Goal: Contribute content: Add original content to the website for others to see

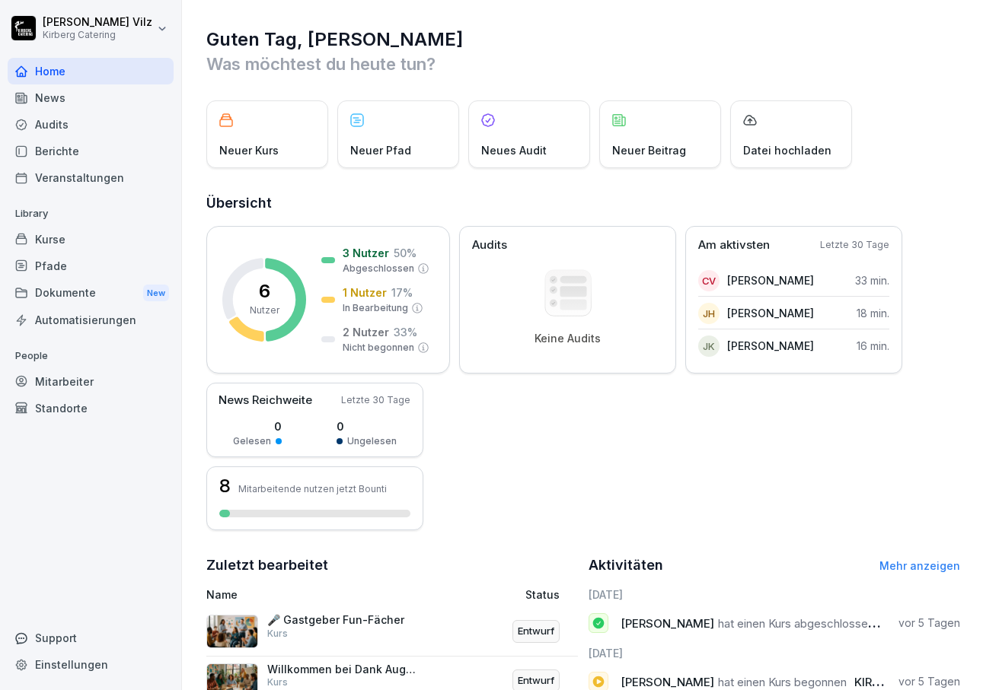
click at [46, 238] on div "Kurse" at bounding box center [91, 239] width 166 height 27
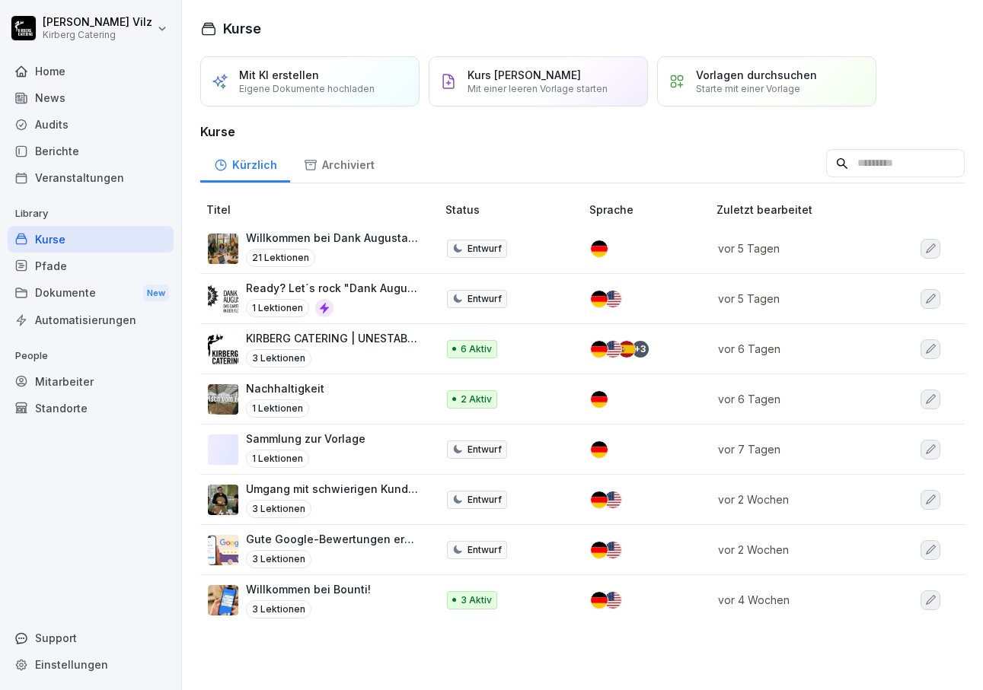
click at [339, 285] on p "Ready? Let´s rock "Dank Augusta"" at bounding box center [333, 288] width 175 height 16
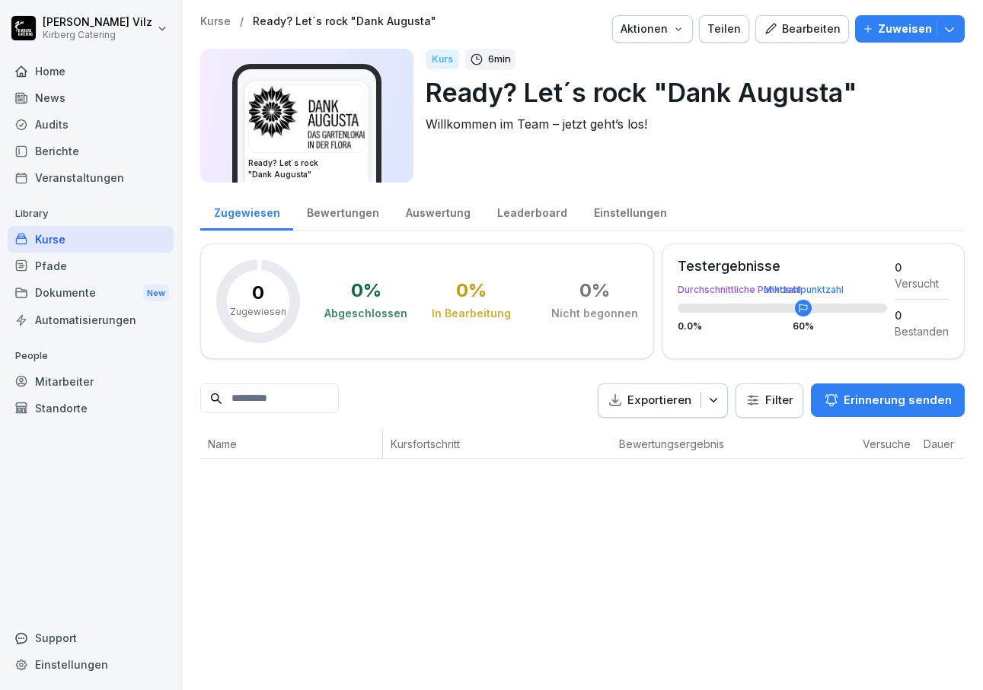
click at [813, 32] on div "Bearbeiten" at bounding box center [802, 29] width 77 height 17
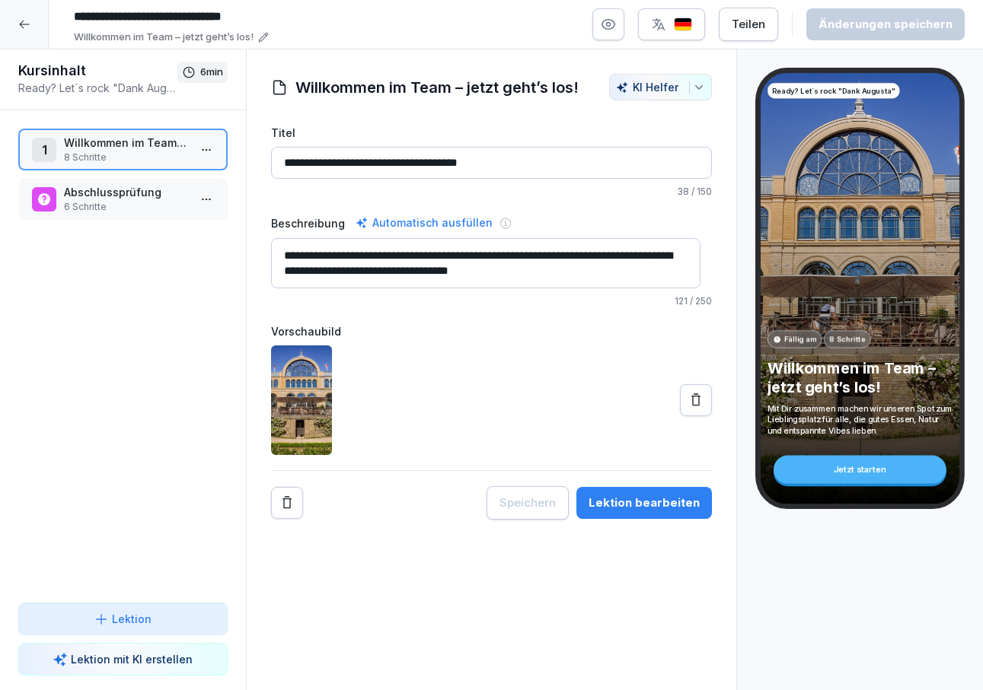
click at [22, 24] on icon at bounding box center [24, 24] width 12 height 12
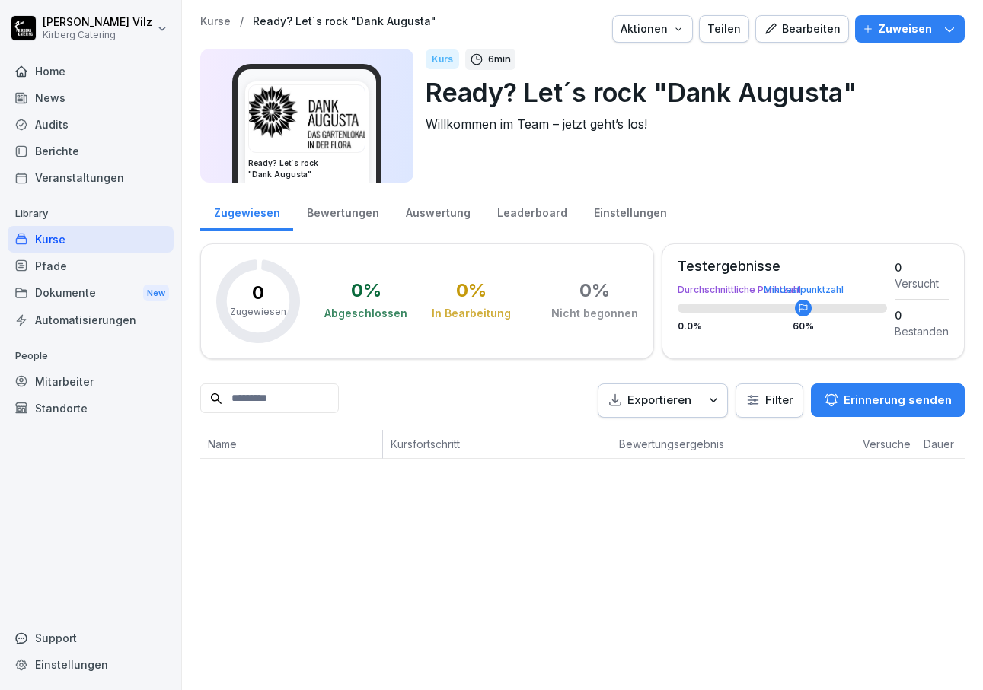
click at [65, 234] on div "Kurse" at bounding box center [91, 239] width 166 height 27
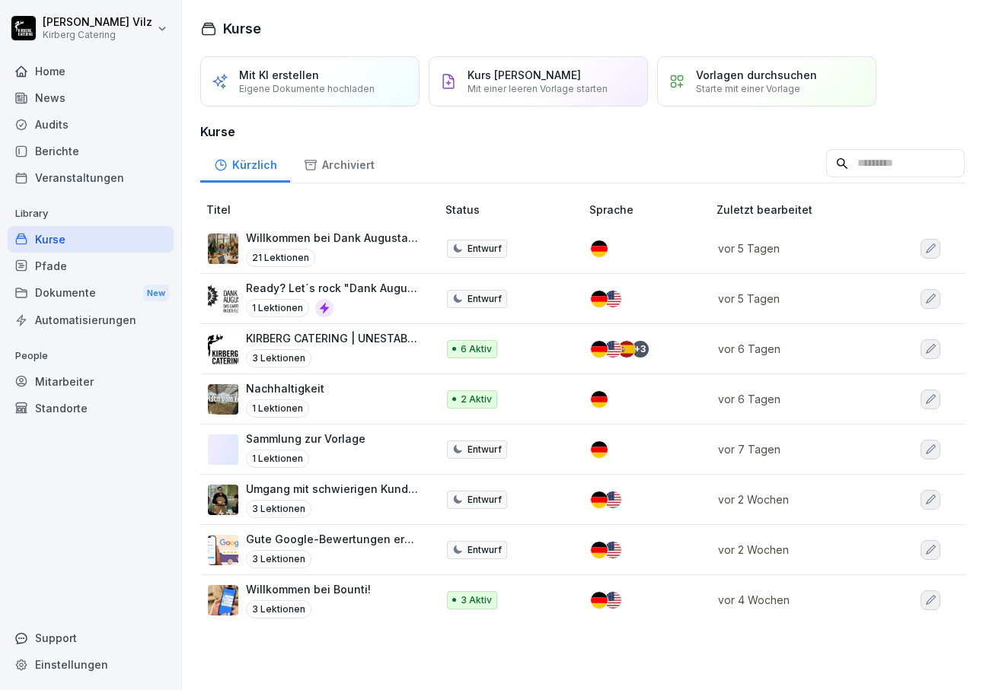
click at [495, 76] on p "Kurs [PERSON_NAME]" at bounding box center [523, 75] width 113 height 13
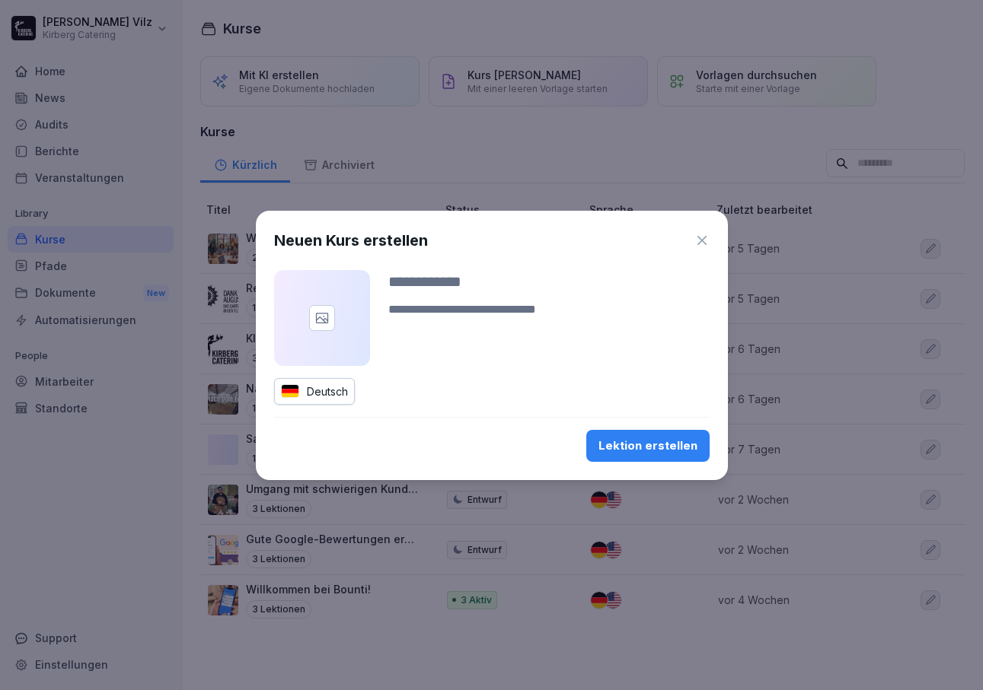
click at [409, 280] on input at bounding box center [548, 281] width 321 height 23
type input "***"
click at [609, 442] on div "Lektion erstellen" at bounding box center [647, 446] width 99 height 17
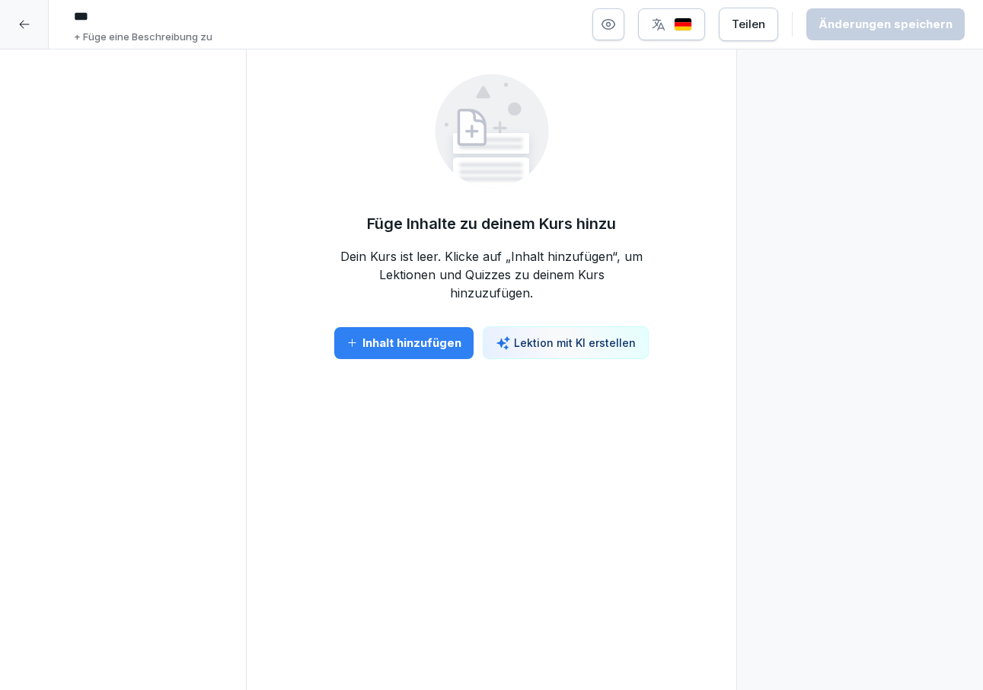
click at [381, 340] on div "Inhalt hinzufügen" at bounding box center [403, 343] width 115 height 17
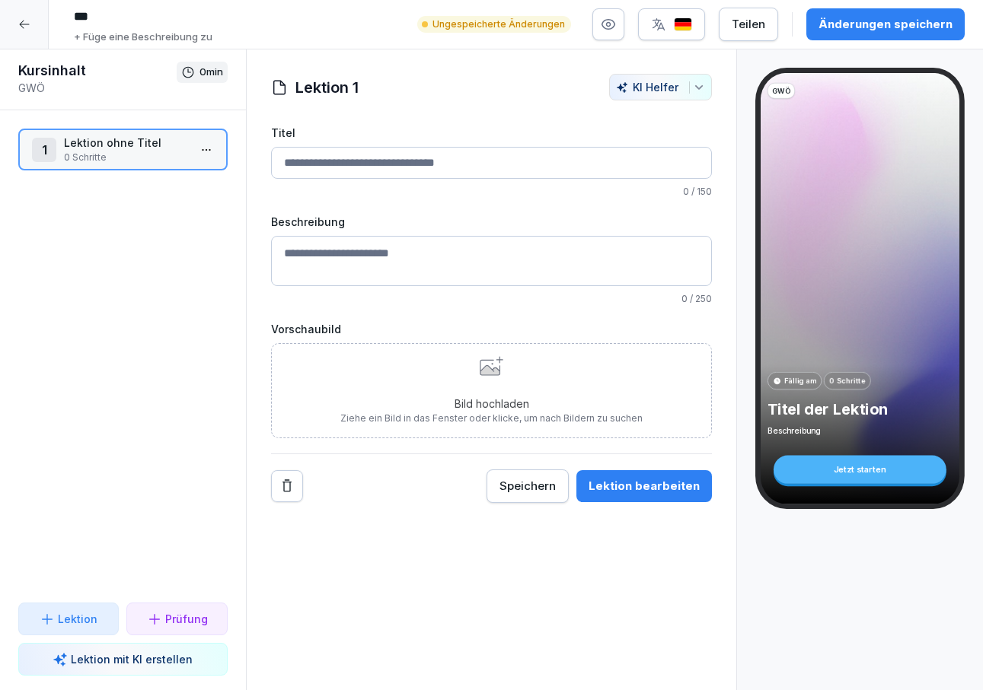
click at [527, 484] on div "Speichern" at bounding box center [527, 486] width 56 height 17
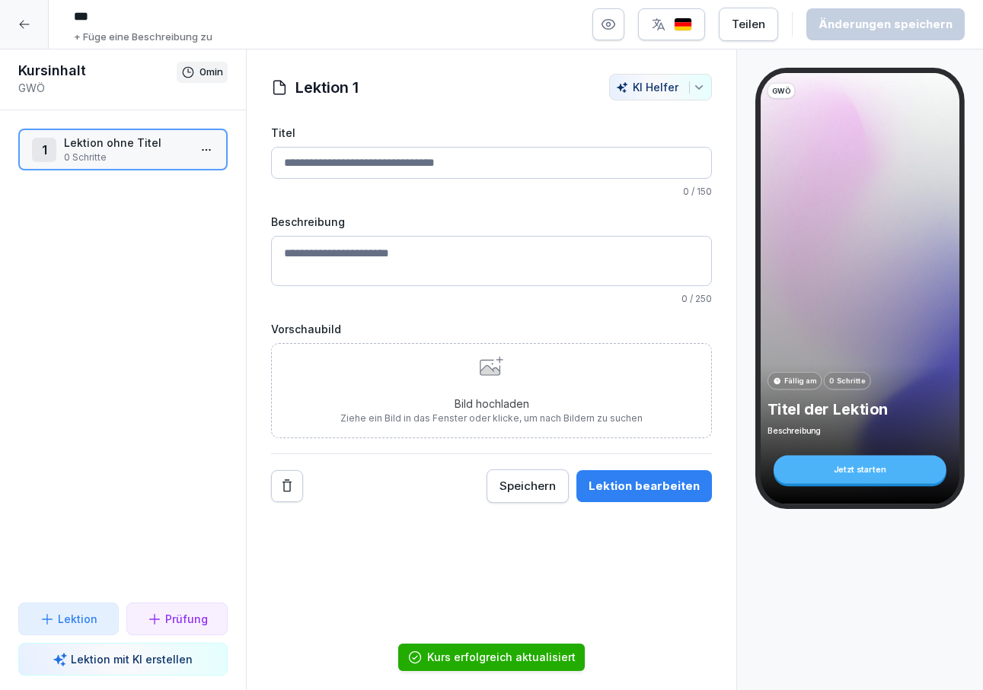
click at [187, 155] on html "*** + Füge eine Beschreibung zu Teilen Änderungen speichern Kursinhalt GWÖ 0 mi…" at bounding box center [491, 345] width 983 height 690
click at [141, 174] on div "Schritte bearbeiten" at bounding box center [138, 180] width 116 height 16
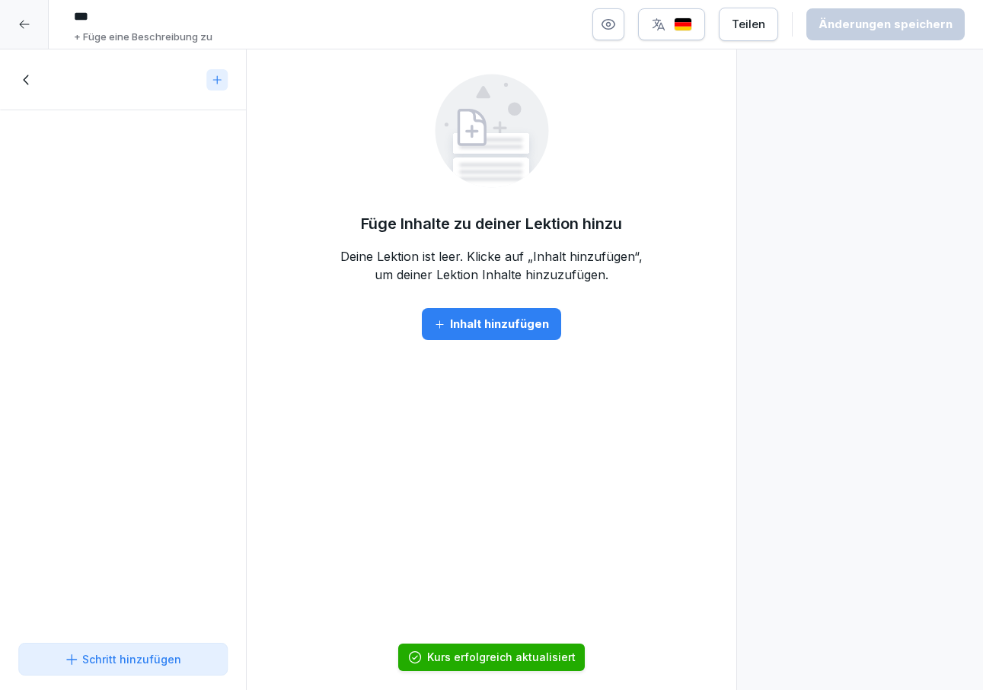
click at [454, 324] on div "Inhalt hinzufügen" at bounding box center [491, 324] width 115 height 17
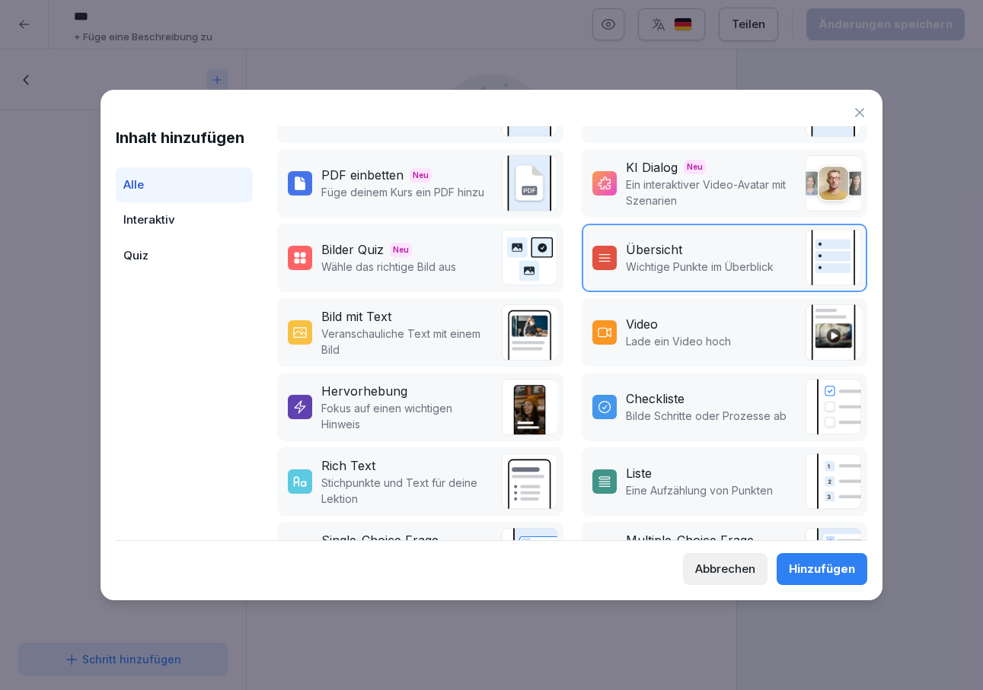
scroll to position [152, 0]
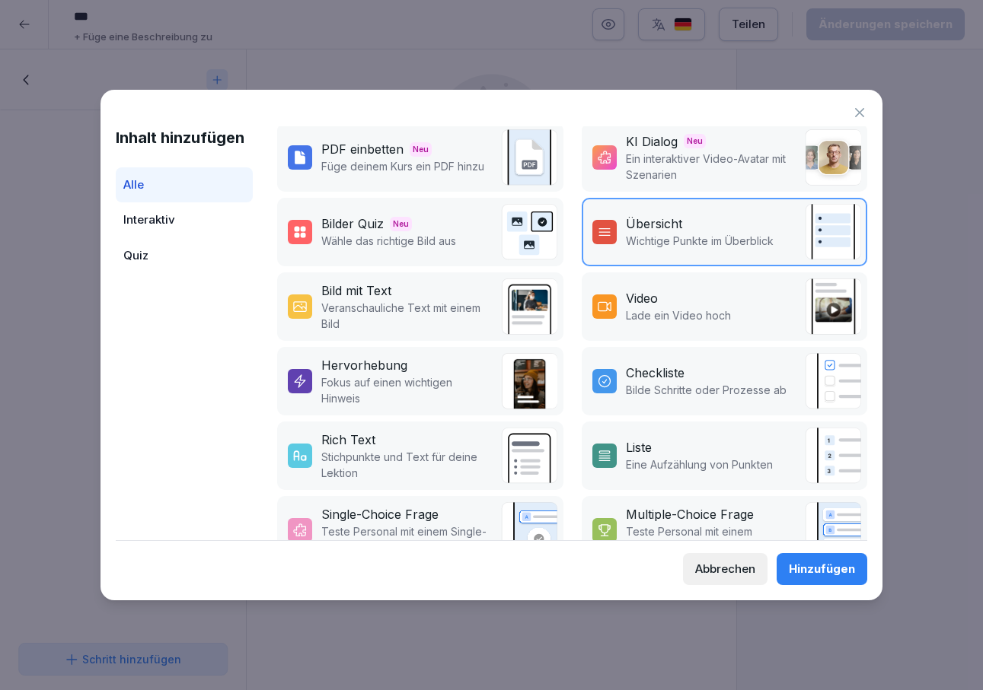
click at [393, 295] on div "Bild mit Text" at bounding box center [406, 291] width 171 height 18
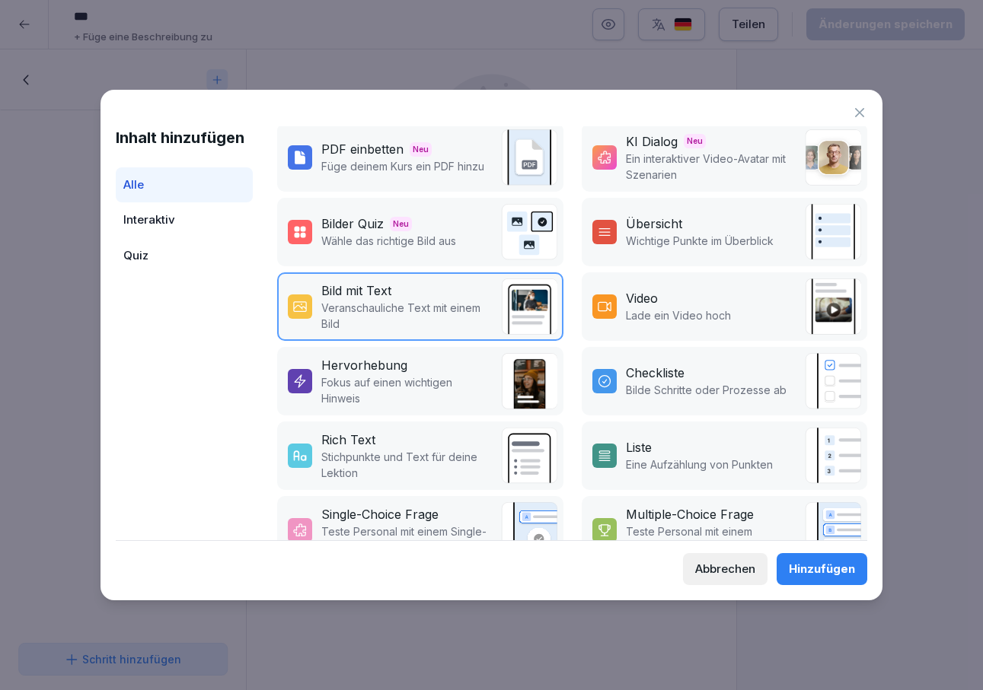
click at [802, 572] on div "Hinzufügen" at bounding box center [822, 569] width 66 height 17
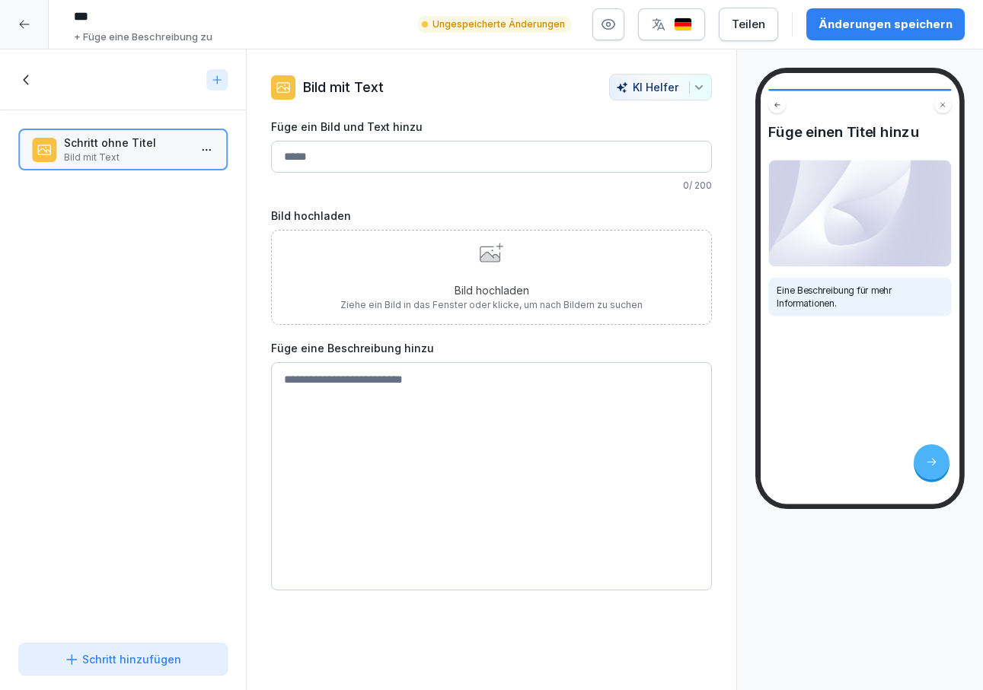
paste textarea "**********"
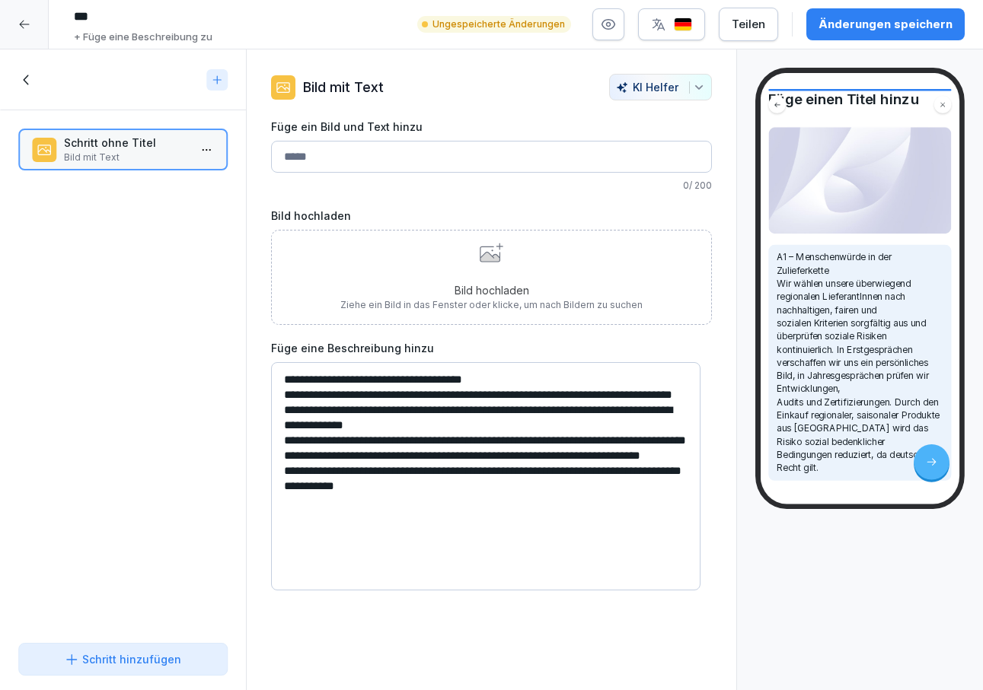
scroll to position [76, 0]
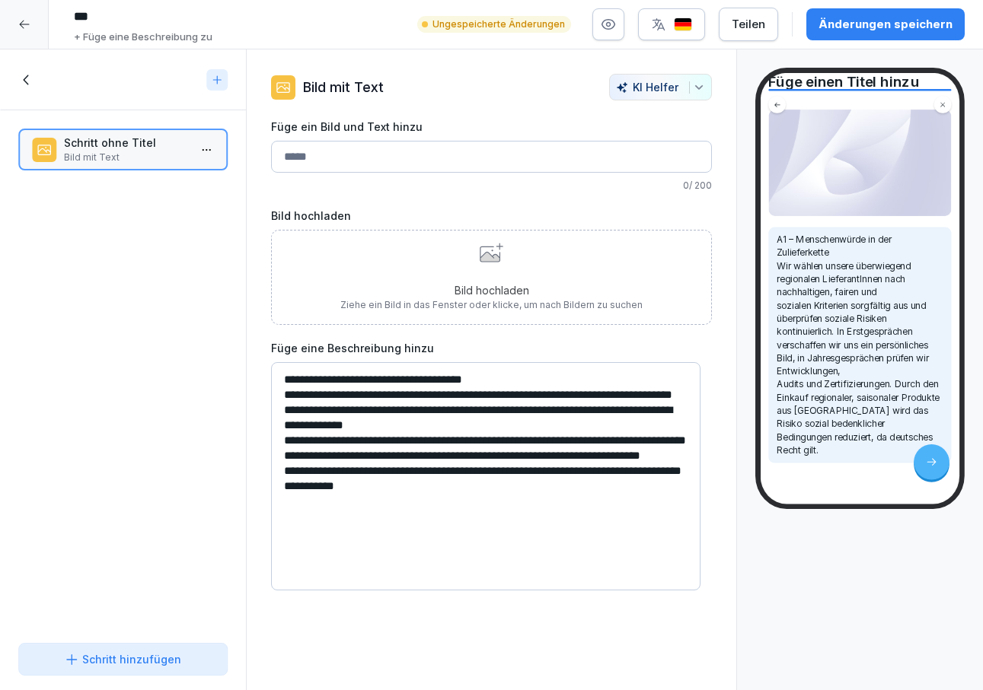
type textarea "**********"
click at [136, 656] on div "Schritt hinzufügen" at bounding box center [122, 660] width 117 height 16
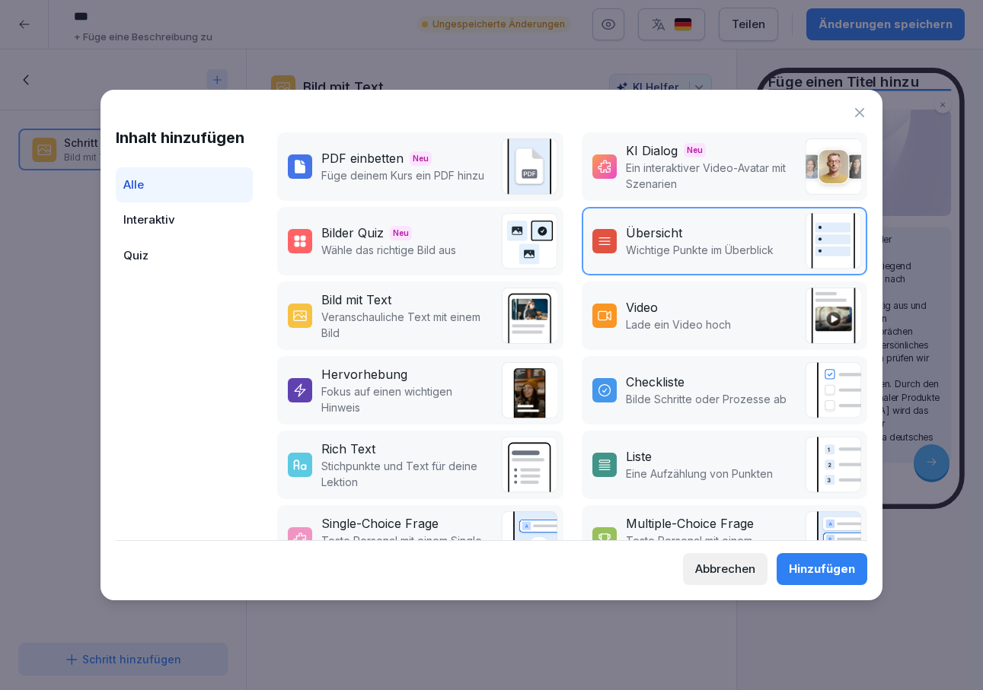
scroll to position [152, 0]
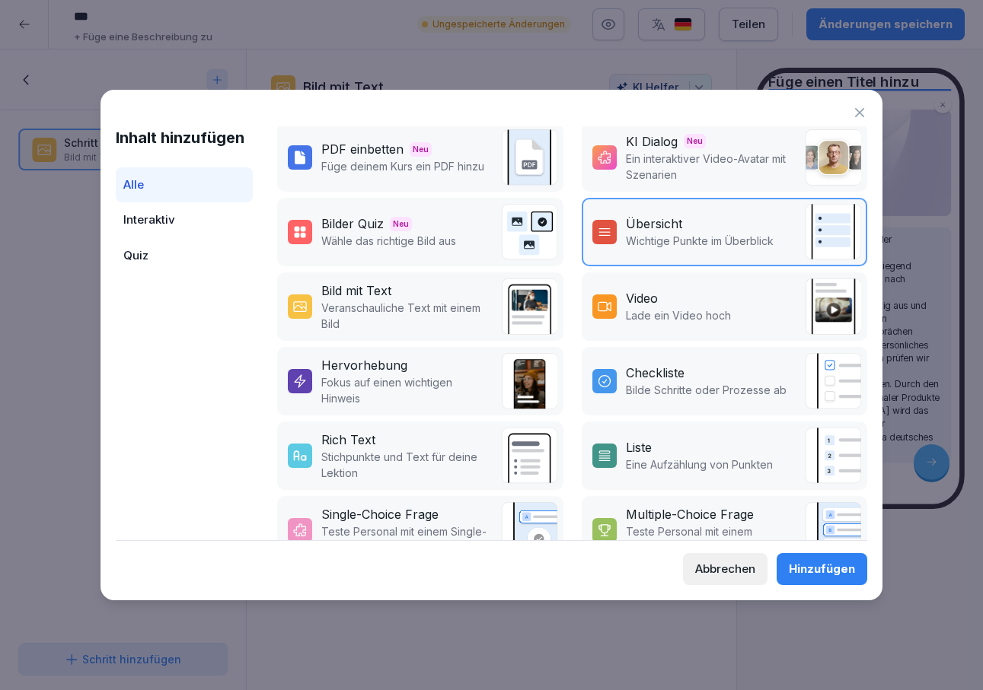
click at [407, 375] on p "Fokus auf einen wichtigen Hinweis" at bounding box center [406, 391] width 171 height 32
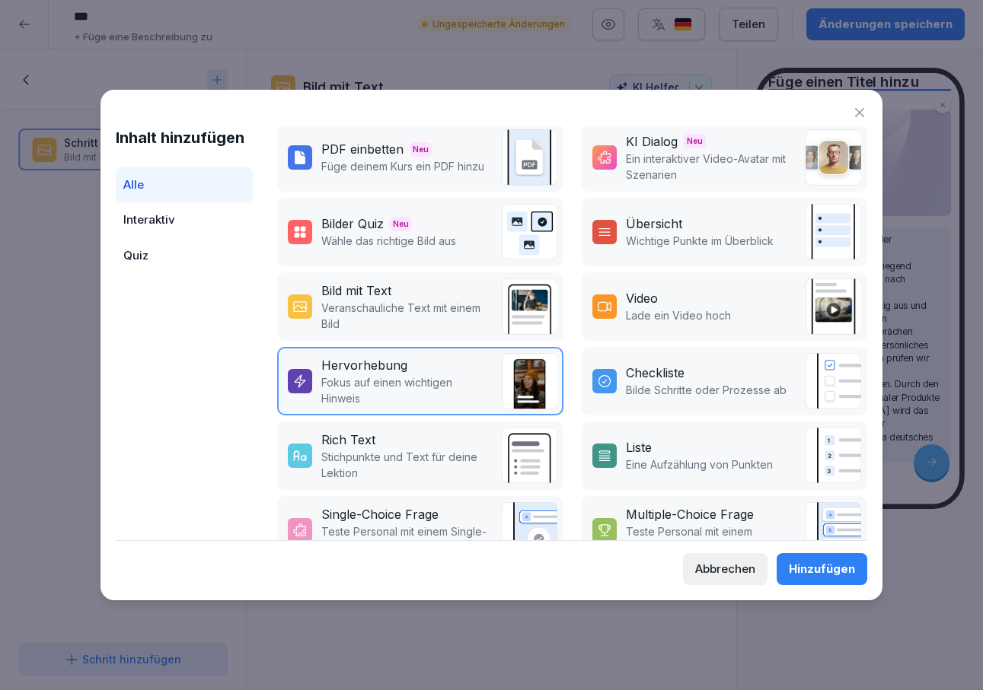
click at [792, 574] on div "Hinzufügen" at bounding box center [822, 569] width 66 height 17
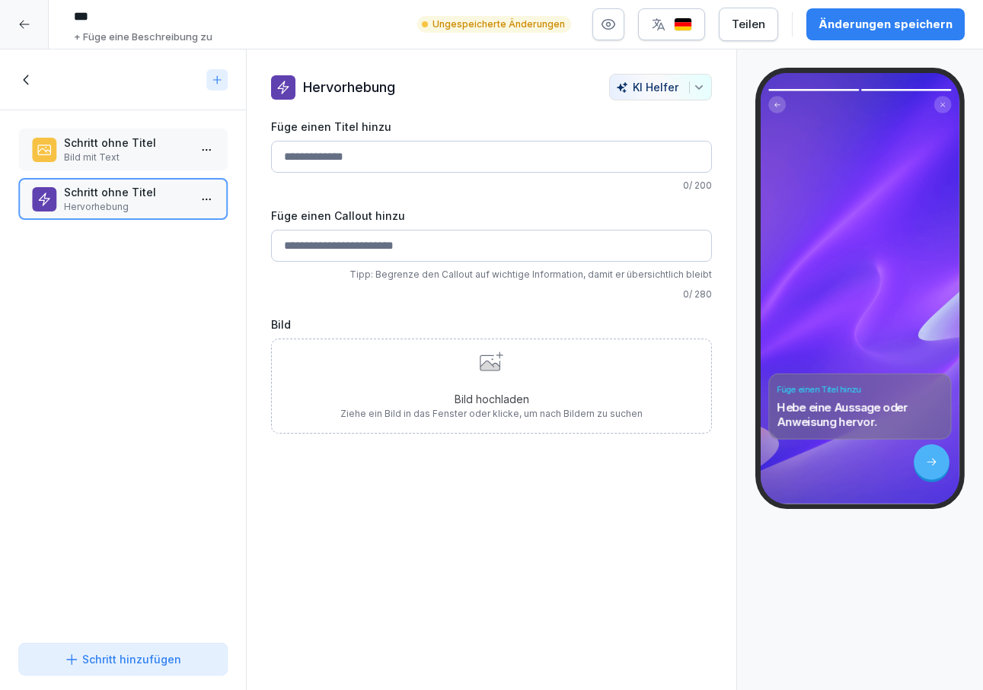
paste input "**********"
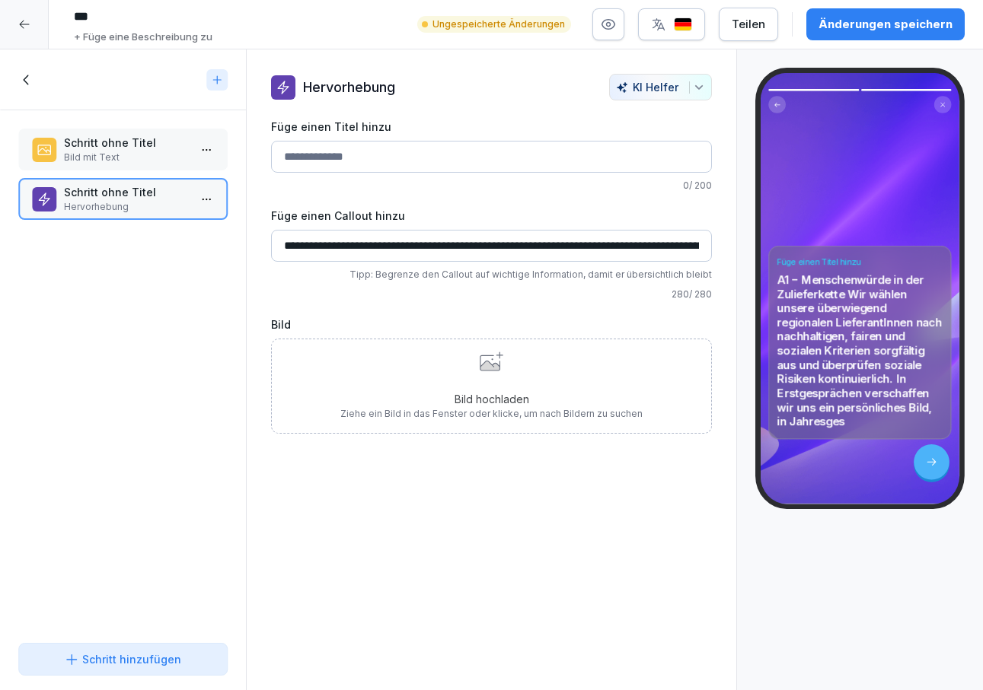
scroll to position [0, 1119]
type input "**********"
click at [117, 152] on p "Bild mit Text" at bounding box center [126, 158] width 124 height 14
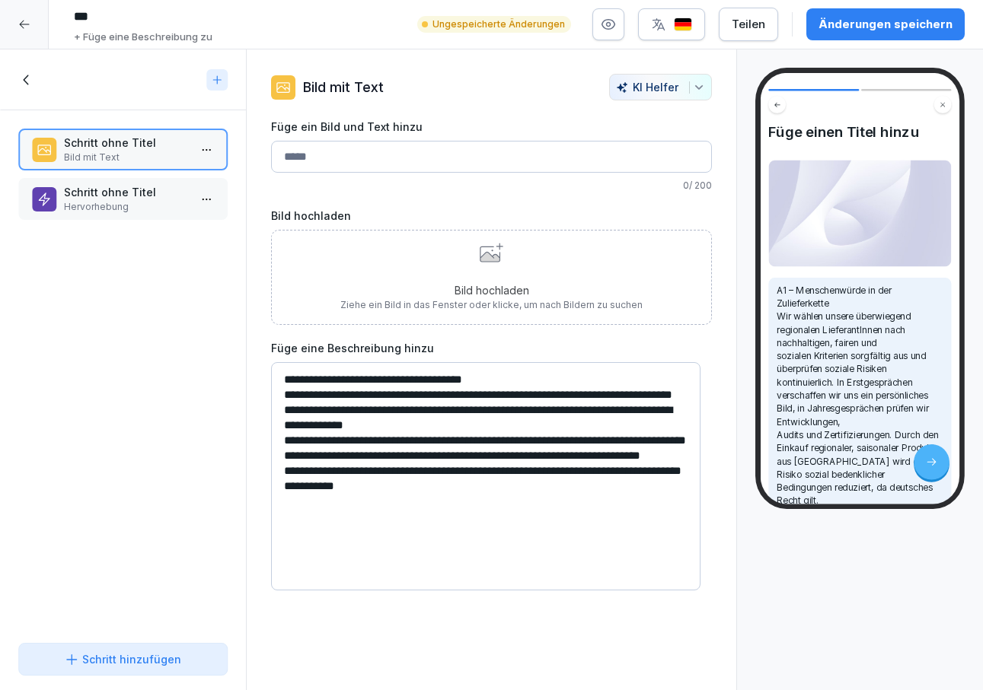
drag, startPoint x: 423, startPoint y: 257, endPoint x: 317, endPoint y: 282, distance: 108.2
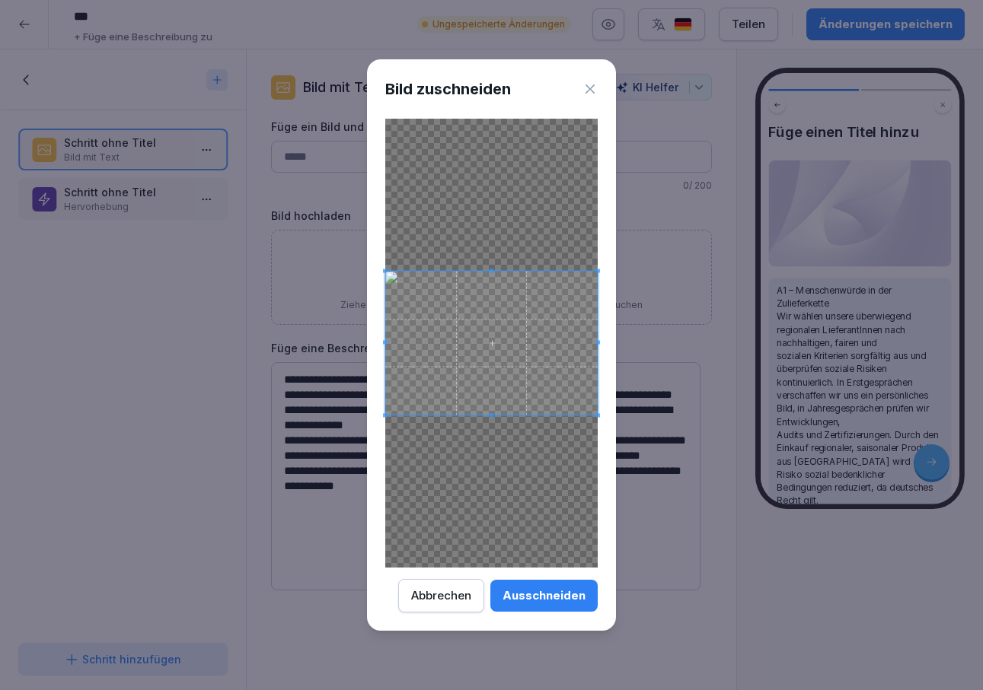
click at [546, 596] on div "Ausschneiden" at bounding box center [543, 596] width 83 height 17
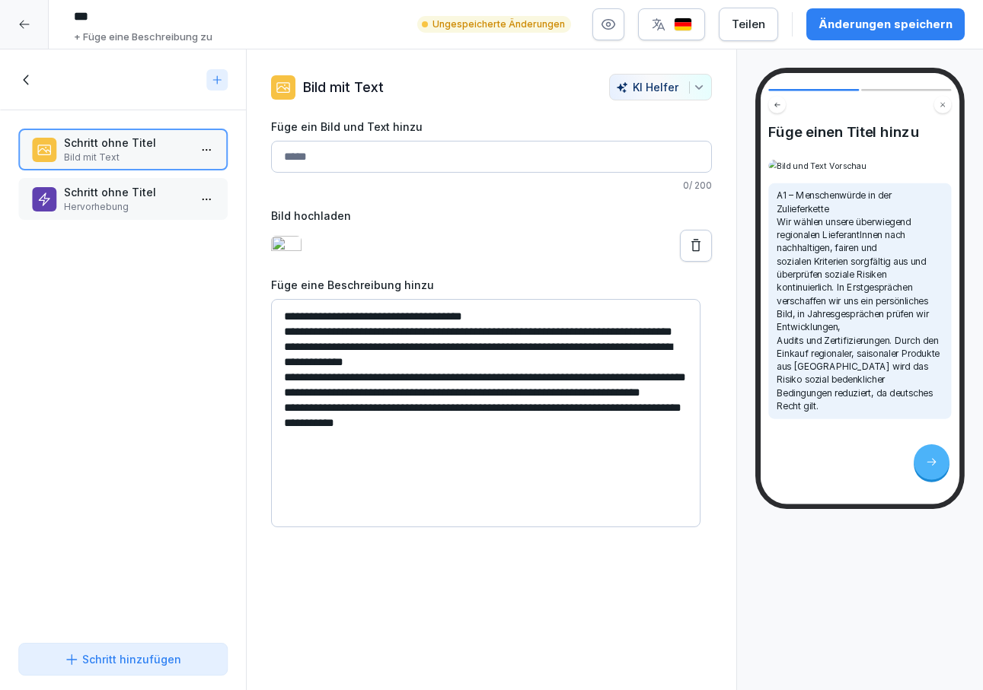
click at [130, 660] on div "Schritt hinzufügen" at bounding box center [122, 660] width 117 height 16
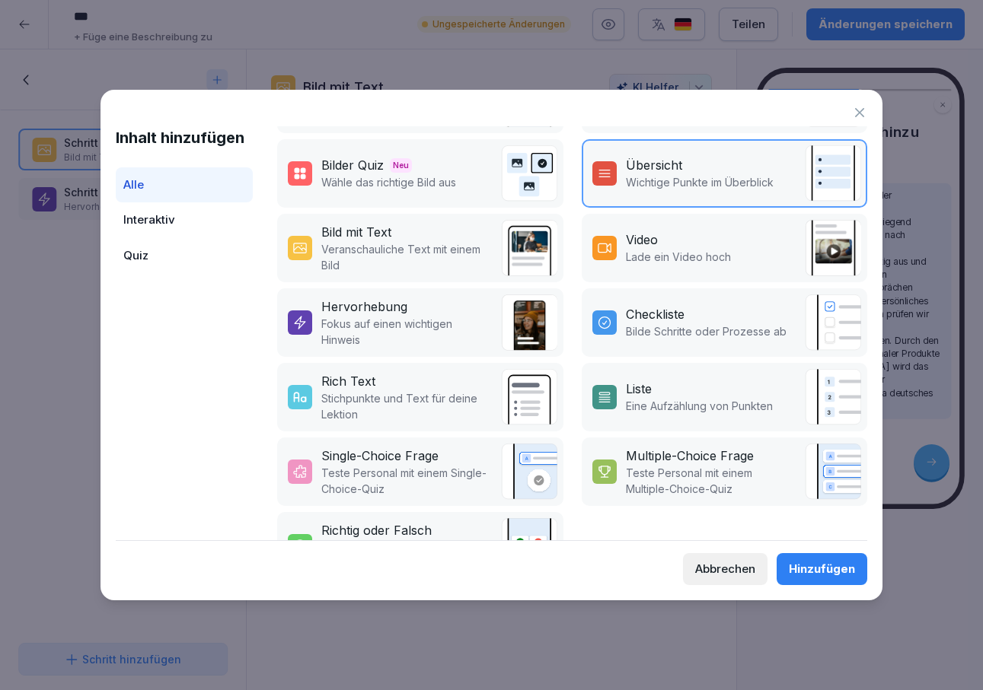
scroll to position [228, 0]
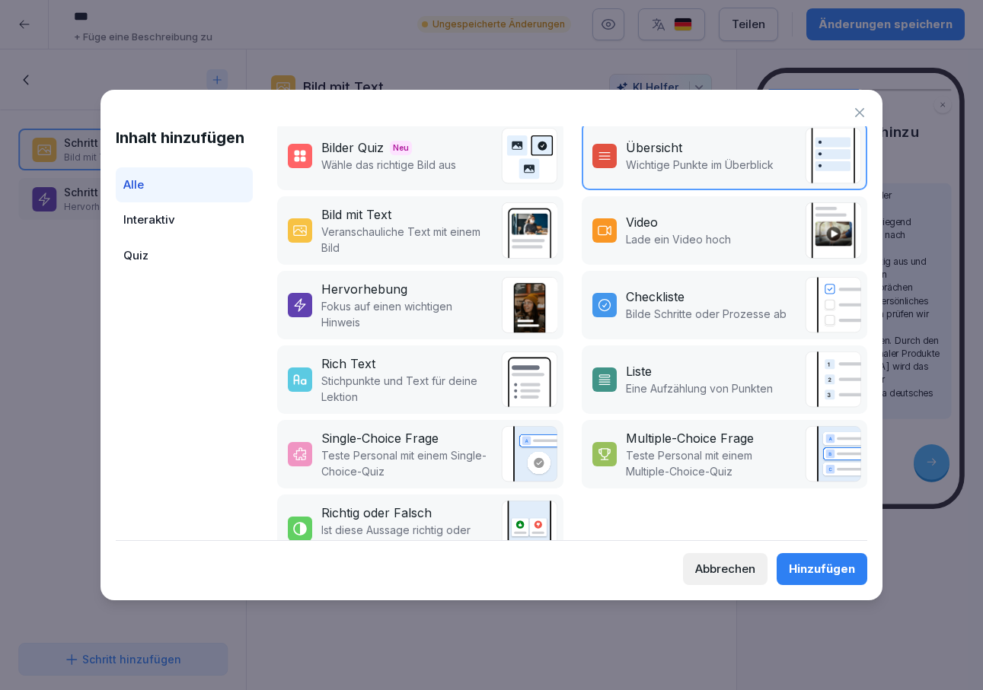
click at [381, 359] on div "Rich Text" at bounding box center [406, 364] width 171 height 18
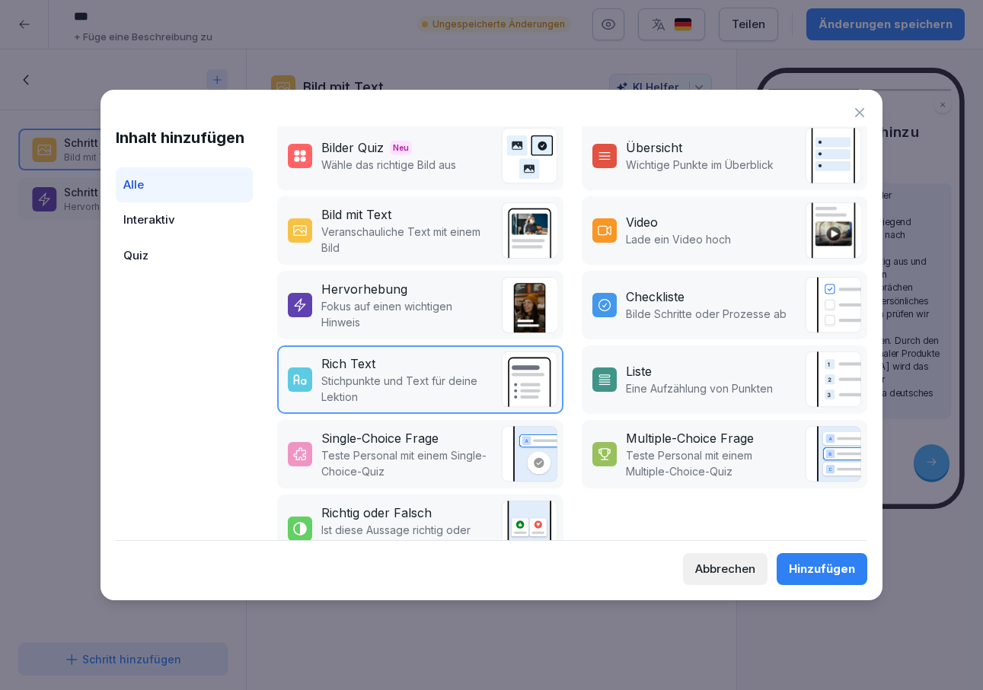
click at [795, 571] on div "Hinzufügen" at bounding box center [822, 569] width 66 height 17
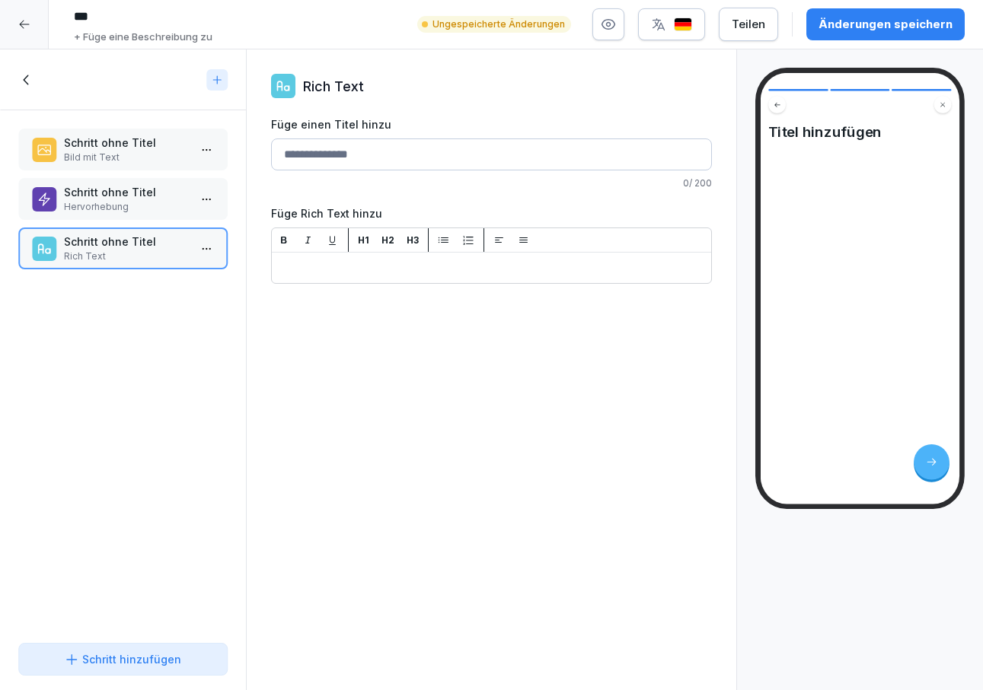
click at [93, 159] on p "Bild mit Text" at bounding box center [126, 158] width 124 height 14
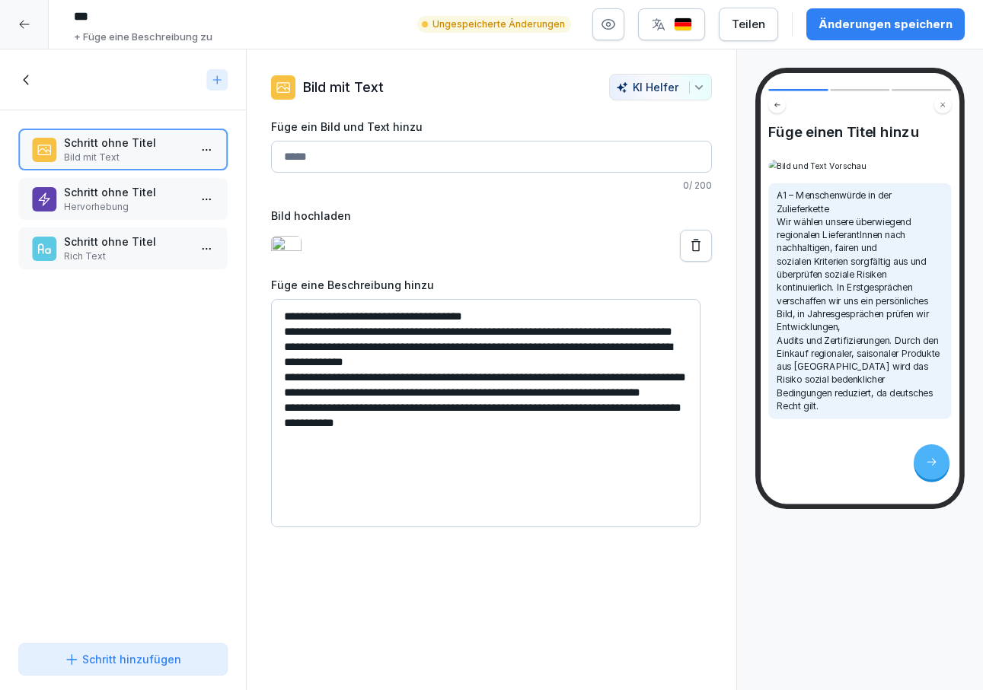
click at [146, 661] on div "Schritt hinzufügen" at bounding box center [122, 660] width 117 height 16
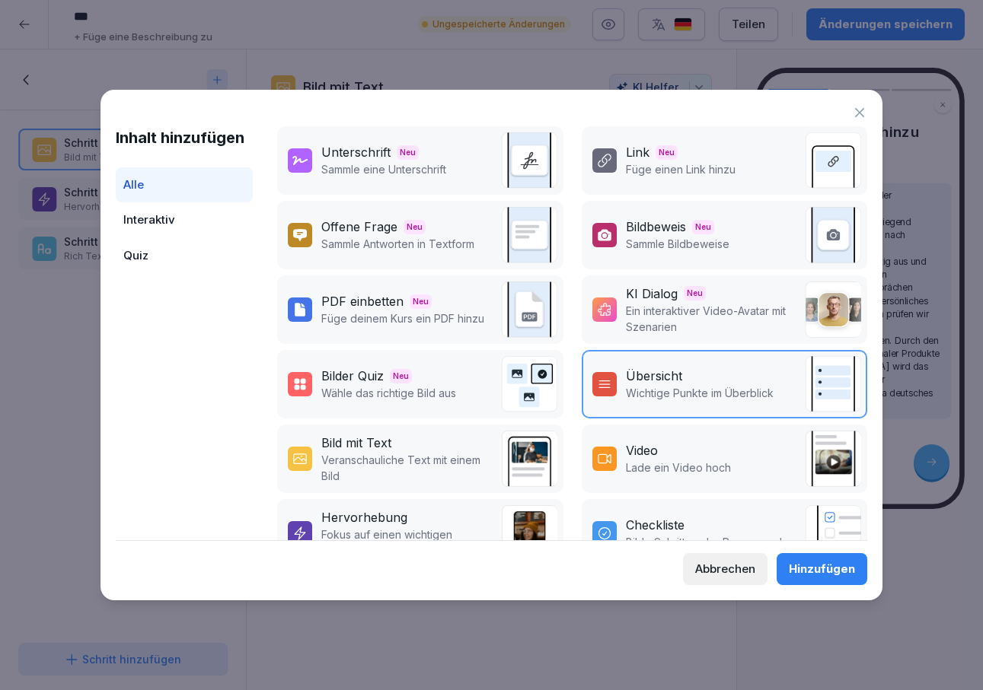
scroll to position [152, 0]
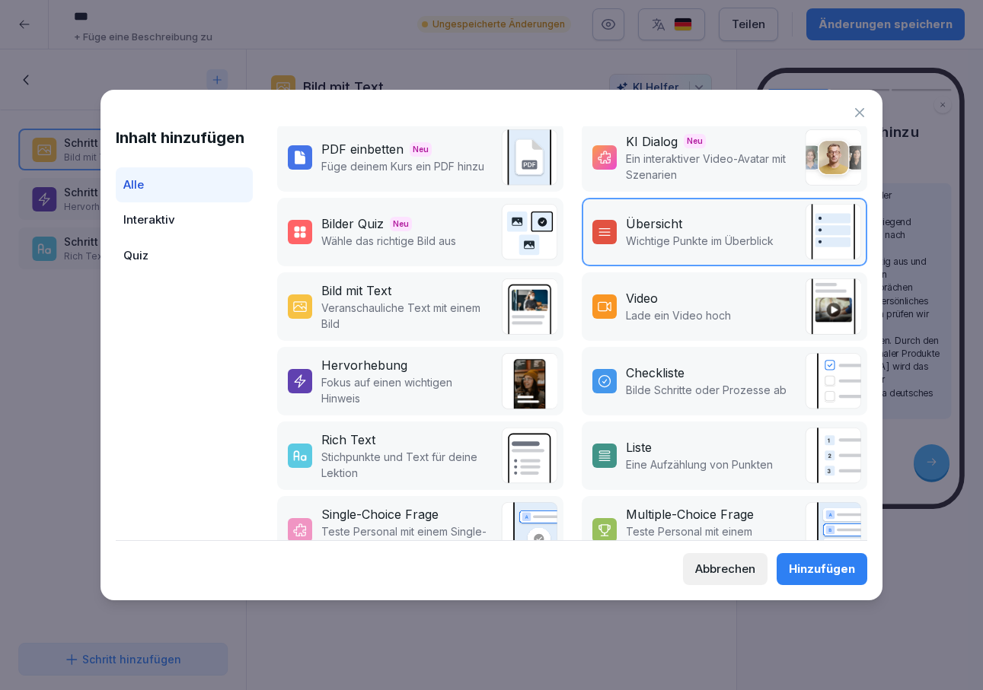
click at [376, 300] on p "Veranschauliche Text mit einem Bild" at bounding box center [406, 316] width 171 height 32
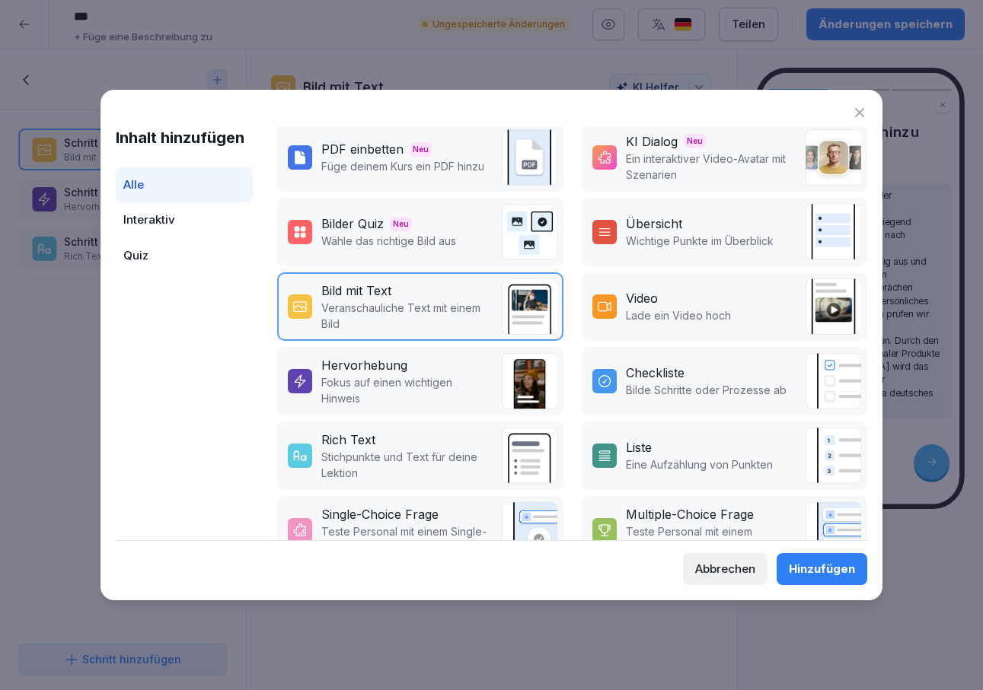
click at [810, 578] on div "Hinzufügen" at bounding box center [822, 569] width 66 height 17
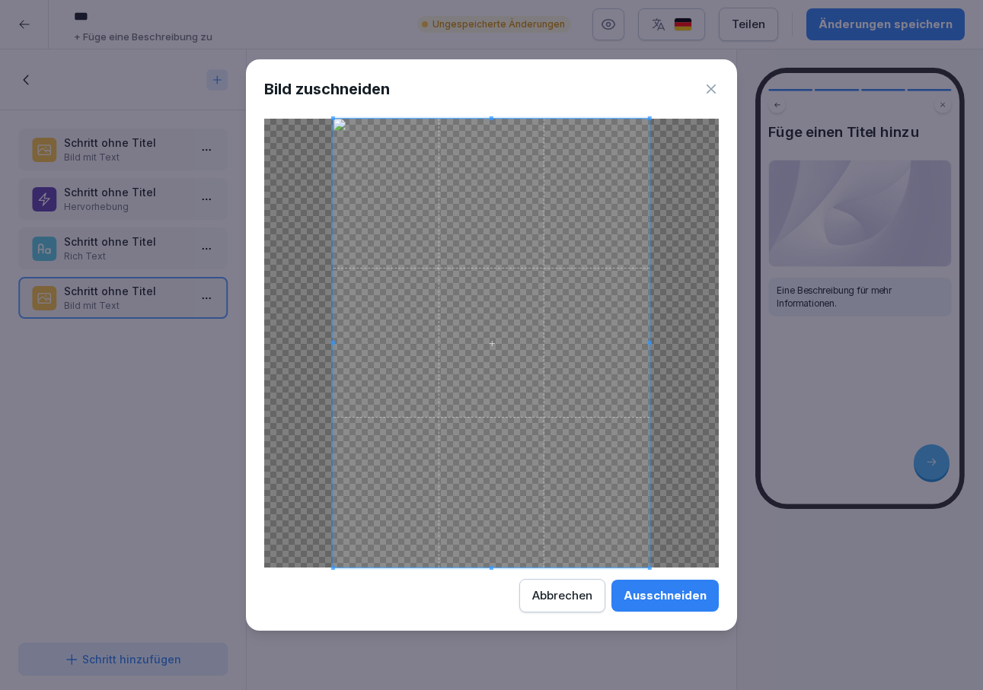
click at [697, 599] on div "Ausschneiden" at bounding box center [664, 596] width 83 height 17
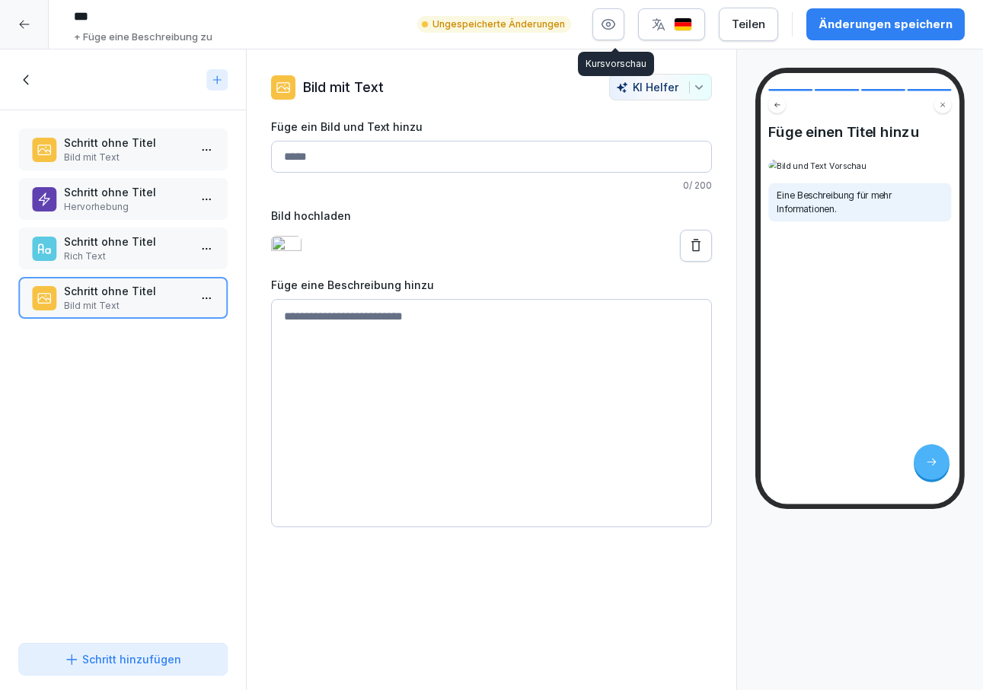
click at [615, 23] on icon "button" at bounding box center [608, 25] width 13 height 10
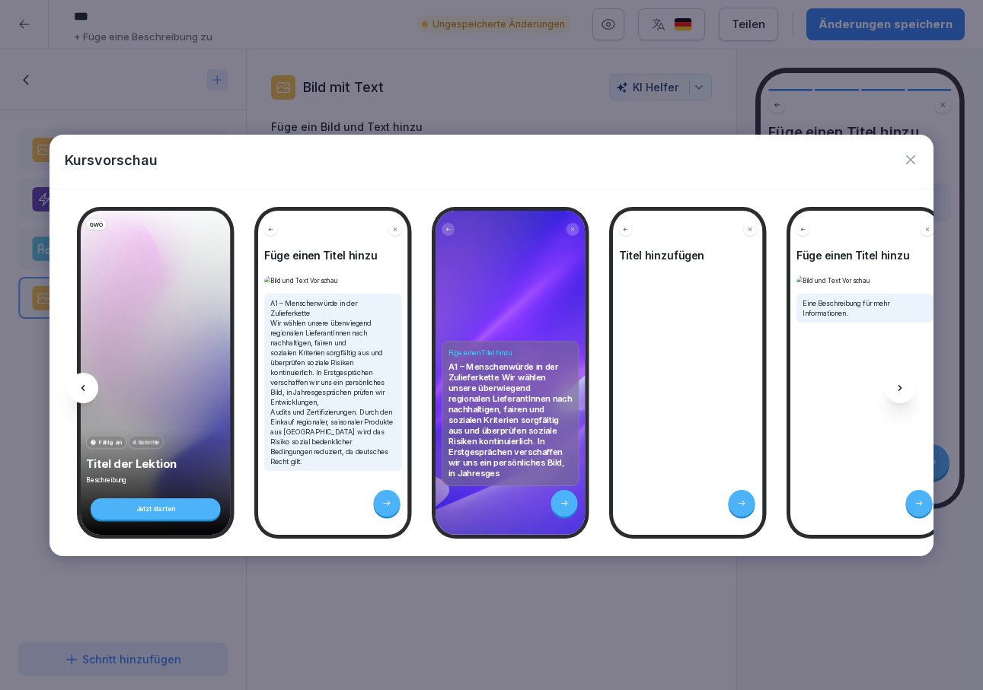
click at [913, 164] on icon "button" at bounding box center [910, 159] width 15 height 15
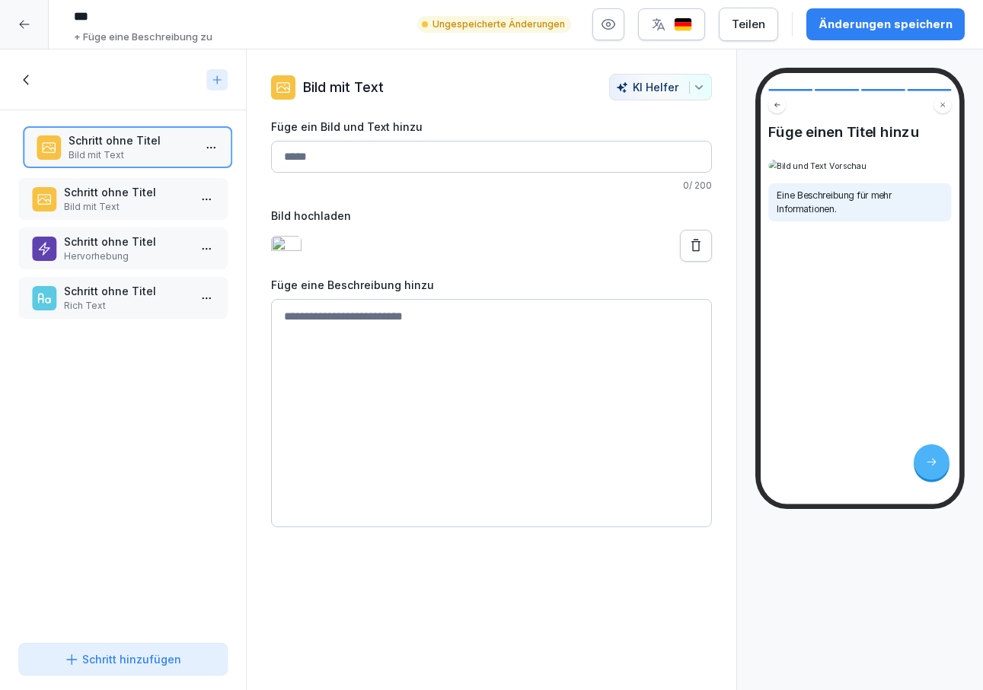
drag, startPoint x: 87, startPoint y: 299, endPoint x: 91, endPoint y: 148, distance: 150.8
click at [91, 148] on p "Bild mit Text" at bounding box center [131, 155] width 124 height 14
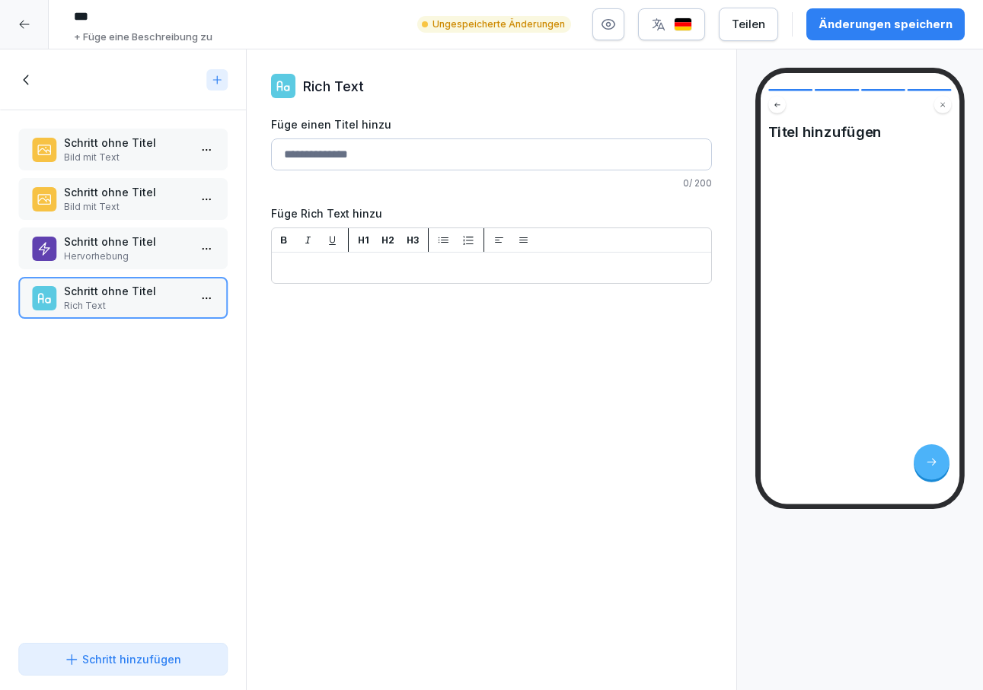
click at [106, 194] on p "Schritt ohne Titel" at bounding box center [126, 192] width 124 height 16
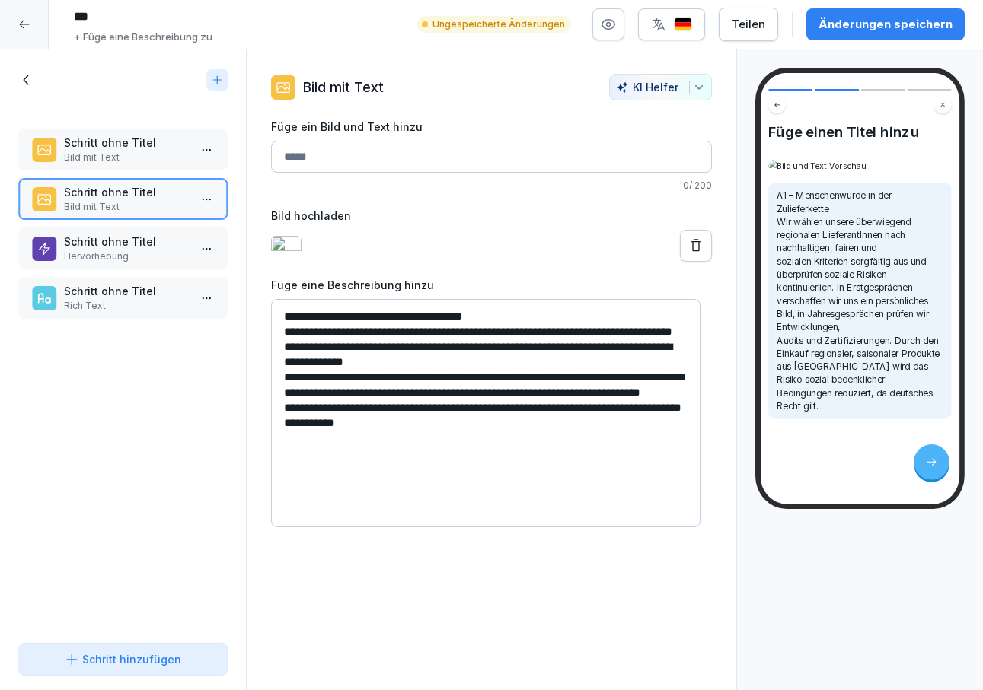
click at [102, 236] on p "Schritt ohne Titel" at bounding box center [126, 242] width 124 height 16
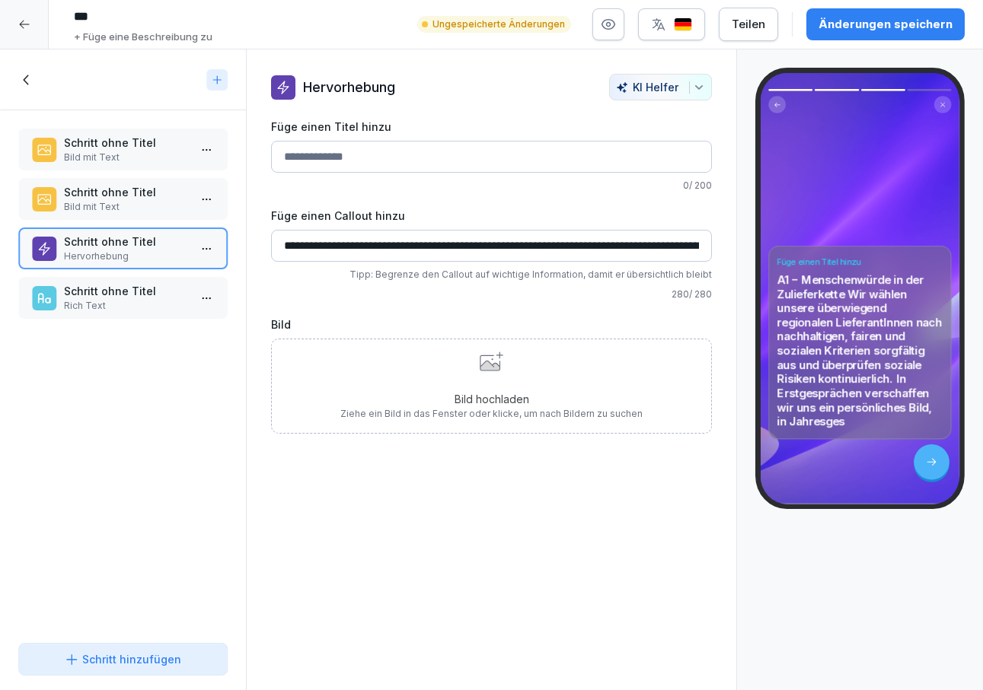
click at [199, 246] on html "*** + Füge eine Beschreibung zu Ungespeicherte Änderungen Teilen Änderungen spe…" at bounding box center [491, 345] width 983 height 690
click at [136, 333] on div "Löschen" at bounding box center [111, 335] width 62 height 16
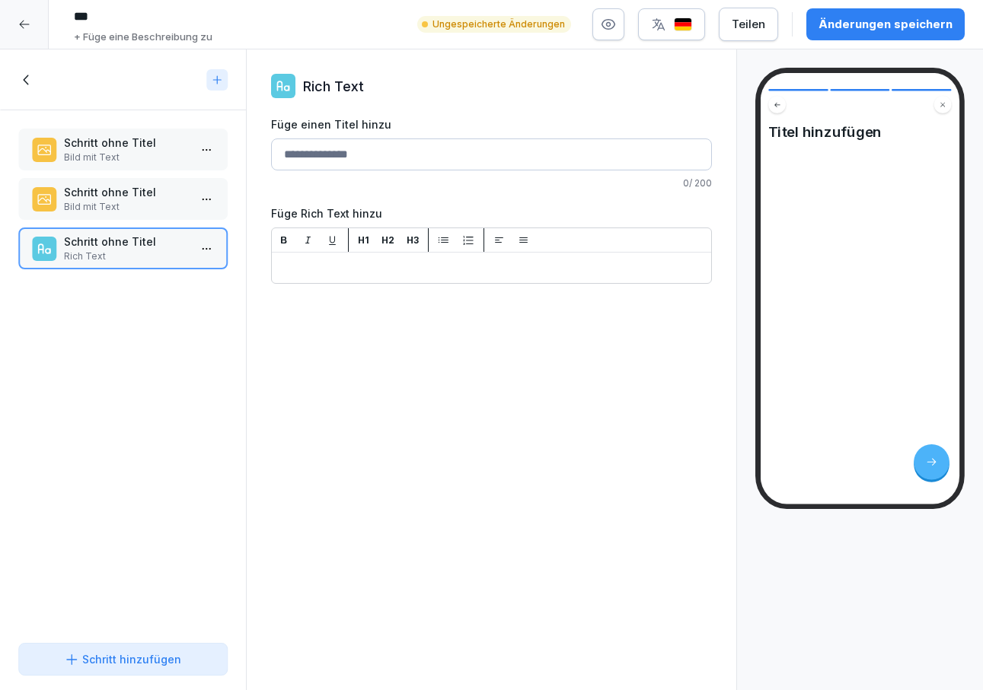
click at [193, 254] on html "*** + Füge eine Beschreibung zu Ungespeicherte Änderungen Teilen Änderungen spe…" at bounding box center [491, 345] width 983 height 690
click at [144, 329] on div "Löschen" at bounding box center [138, 335] width 129 height 28
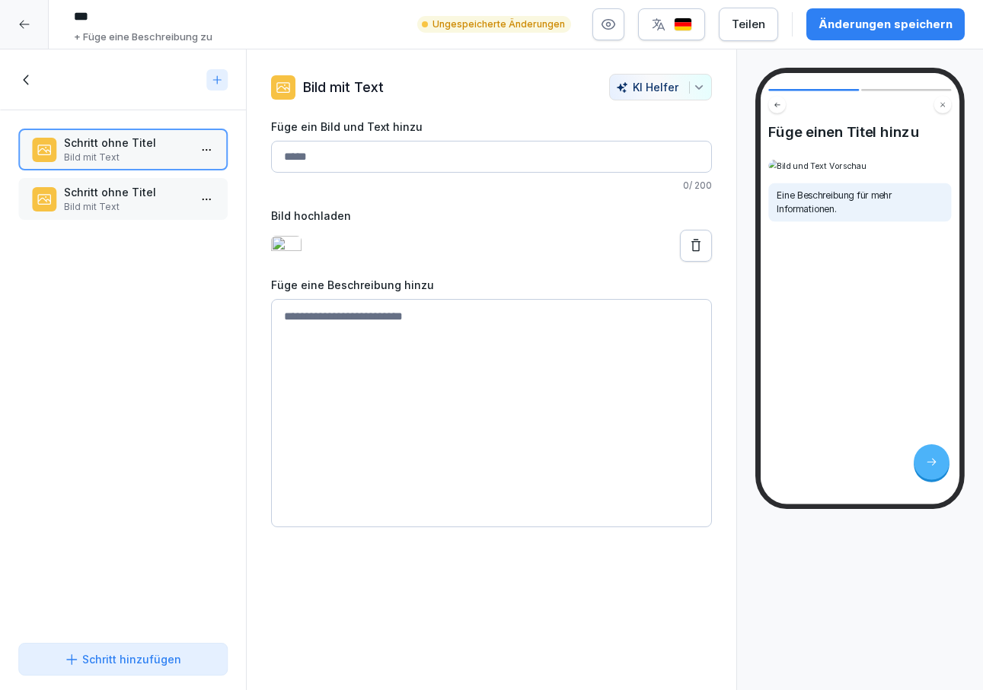
click at [606, 28] on button "button" at bounding box center [608, 24] width 32 height 32
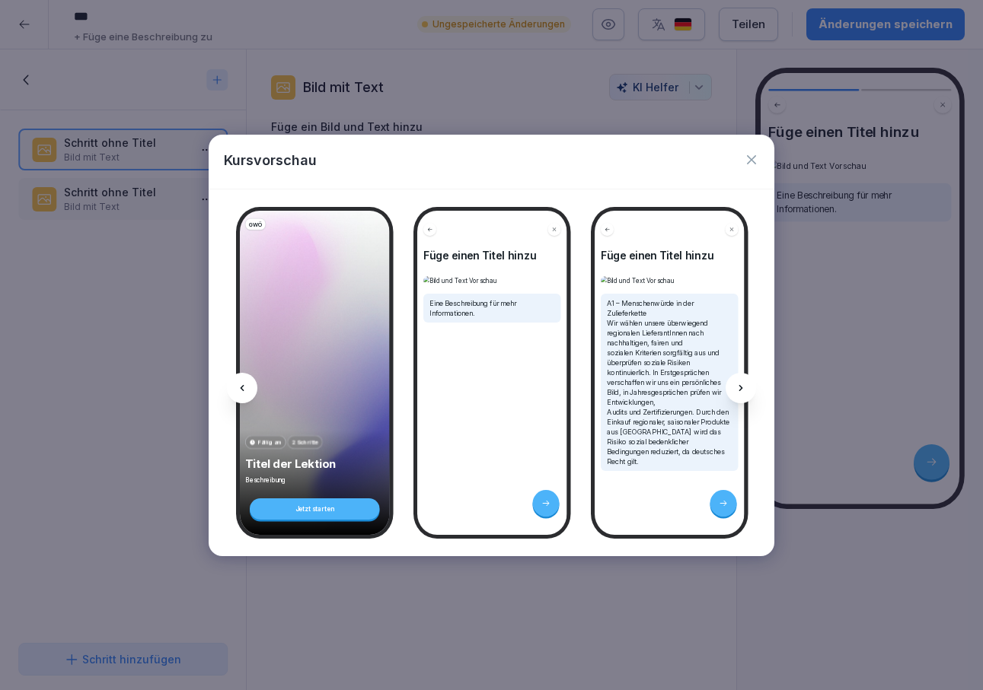
click at [748, 393] on div at bounding box center [741, 388] width 30 height 30
click at [752, 160] on icon "button" at bounding box center [751, 159] width 9 height 9
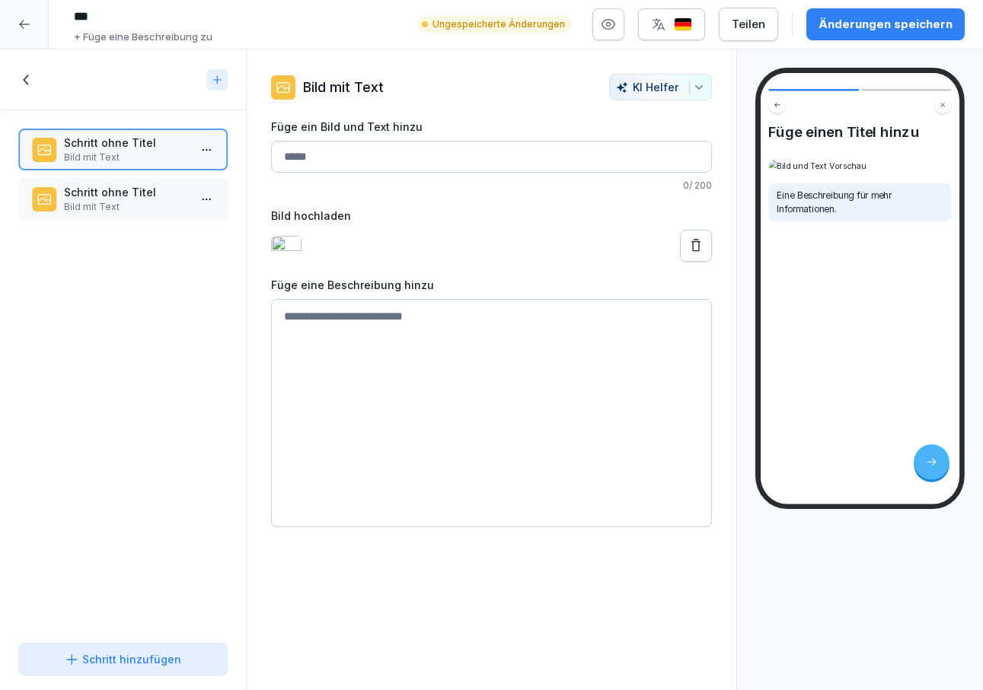
click at [123, 669] on button "Schritt hinzufügen" at bounding box center [122, 659] width 209 height 33
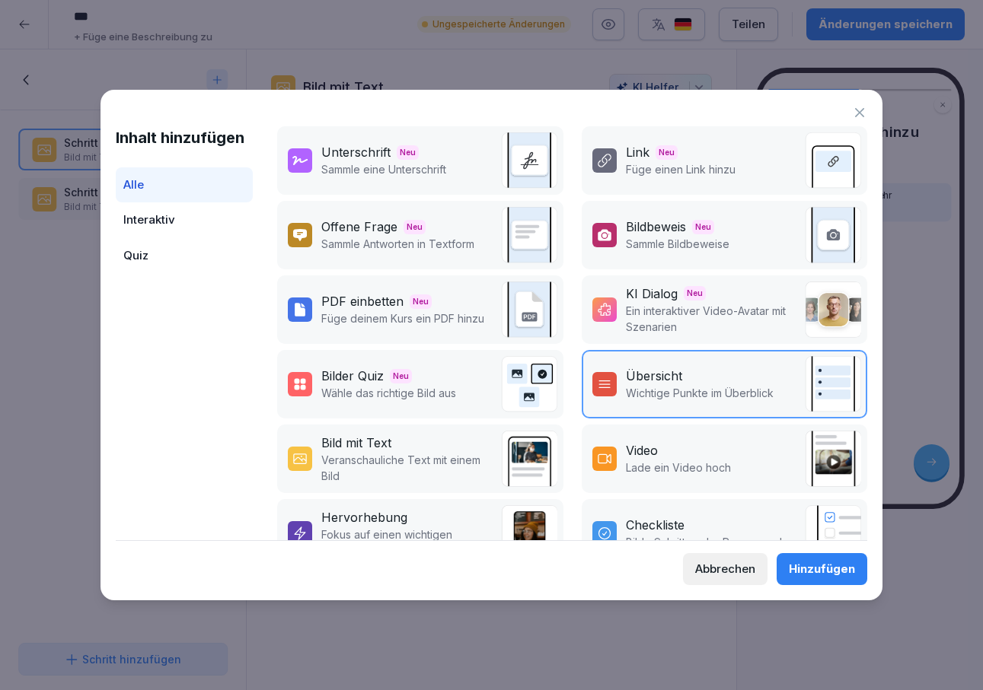
click at [340, 295] on div "PDF einbetten" at bounding box center [362, 301] width 82 height 18
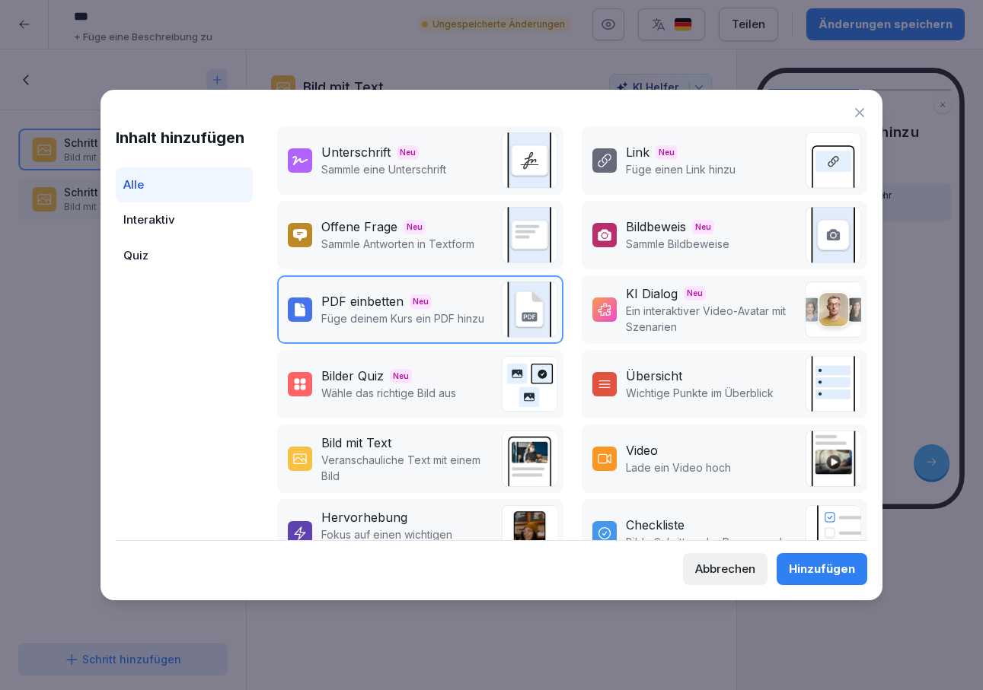
click at [801, 575] on div "Hinzufügen" at bounding box center [822, 569] width 66 height 17
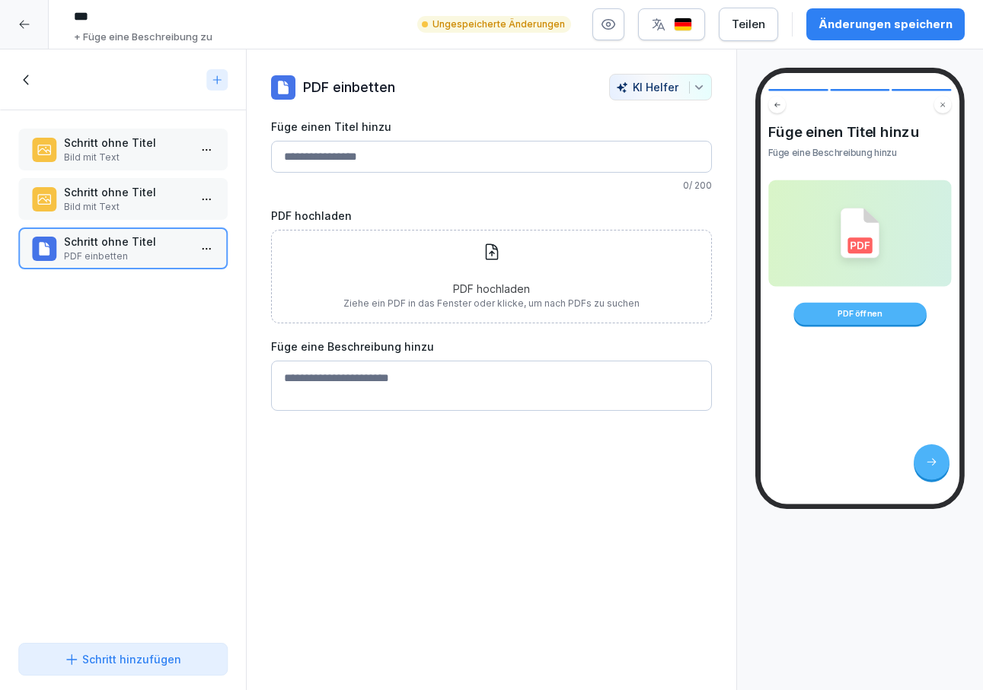
click at [378, 577] on div "PDF einbetten KI Helfer Füge einen Titel hinzu 0 / 200 PDF hochladen PDF hochla…" at bounding box center [492, 370] width 492 height 642
click at [345, 155] on input "Füge einen Titel hinzu" at bounding box center [492, 157] width 442 height 32
click at [94, 663] on div "Schritt hinzufügen" at bounding box center [122, 660] width 117 height 16
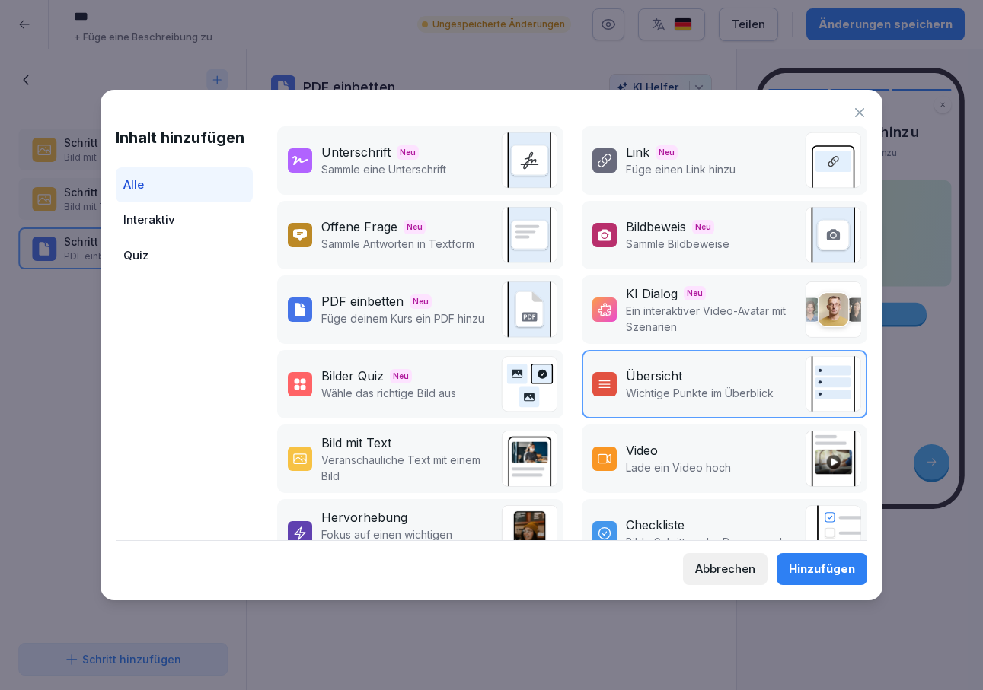
click at [358, 157] on div "Unterschrift" at bounding box center [355, 152] width 69 height 18
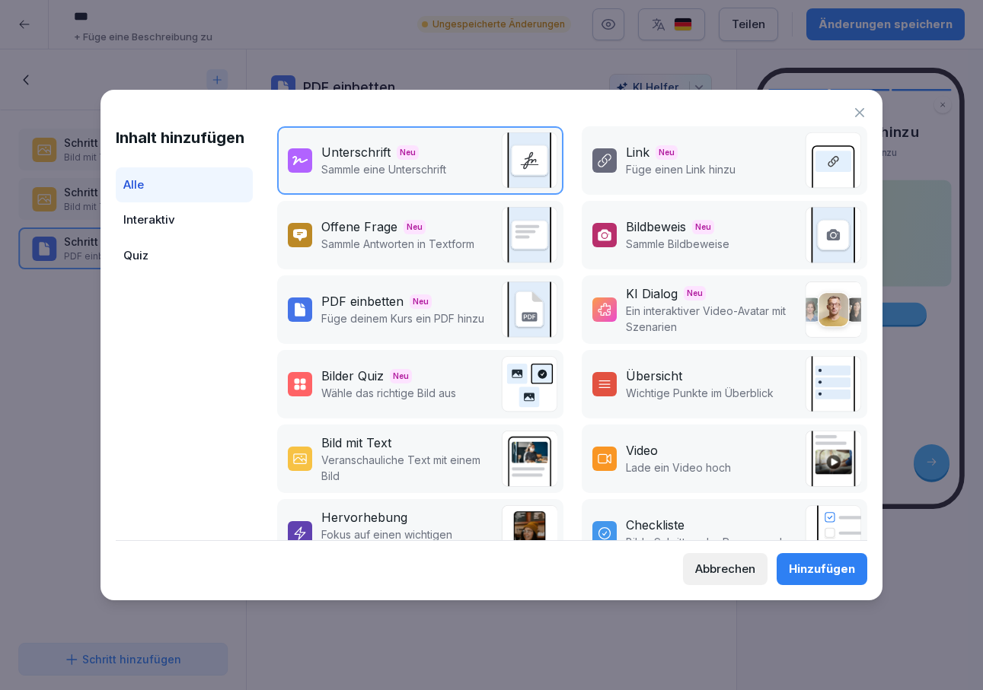
click at [845, 569] on div "Hinzufügen" at bounding box center [822, 569] width 66 height 17
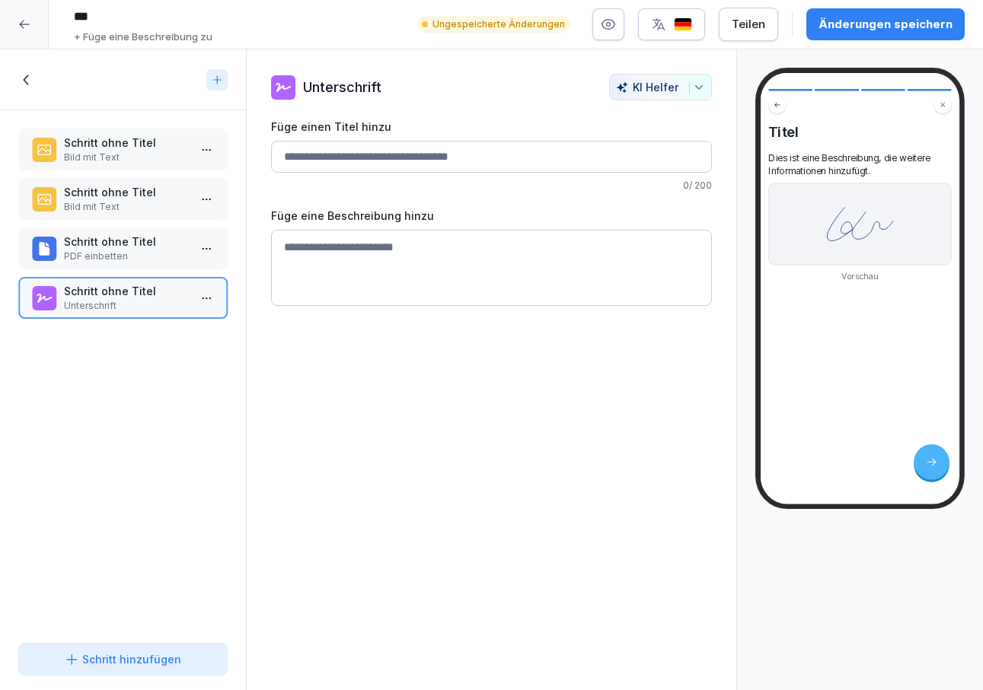
click at [133, 670] on button "Schritt hinzufügen" at bounding box center [122, 659] width 209 height 33
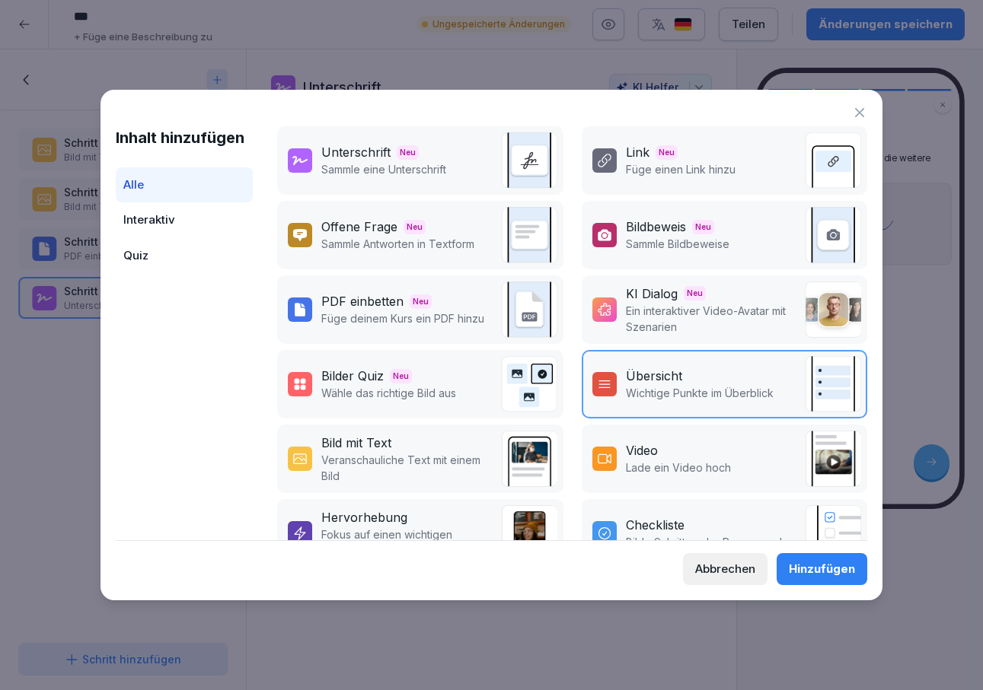
click at [670, 154] on span "Neu" at bounding box center [666, 152] width 22 height 14
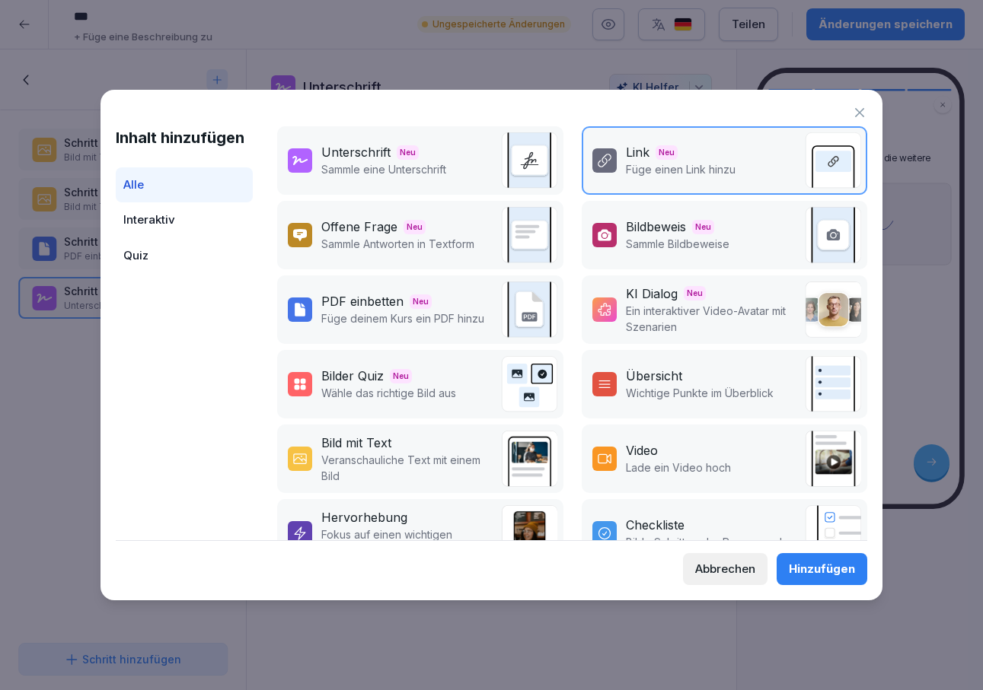
click at [828, 576] on div "Hinzufügen" at bounding box center [822, 569] width 66 height 17
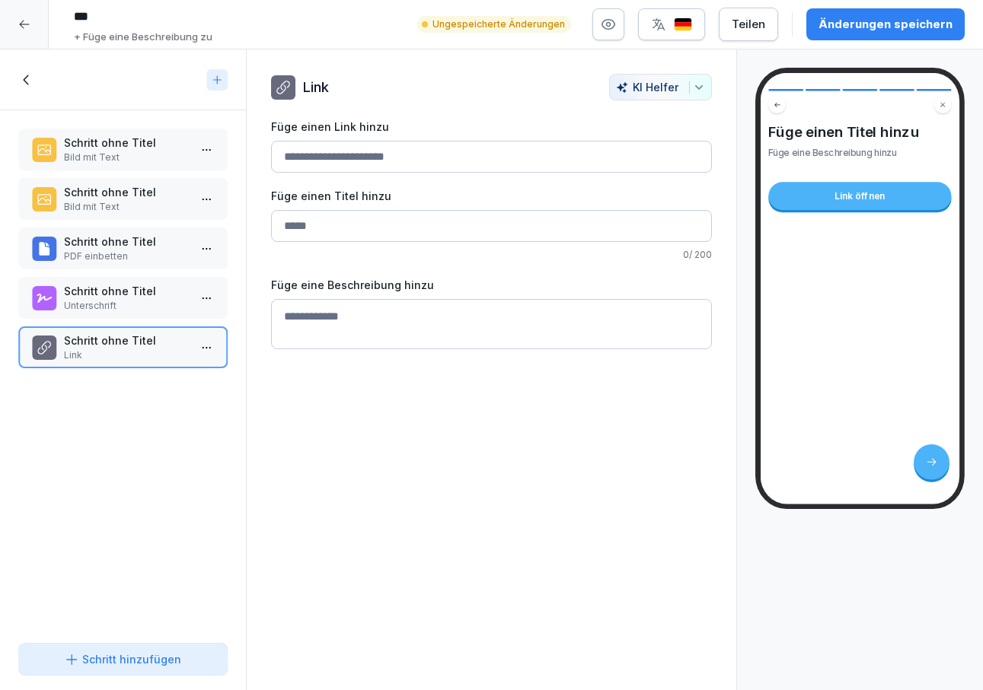
click at [94, 303] on p "Unterschrift" at bounding box center [126, 306] width 124 height 14
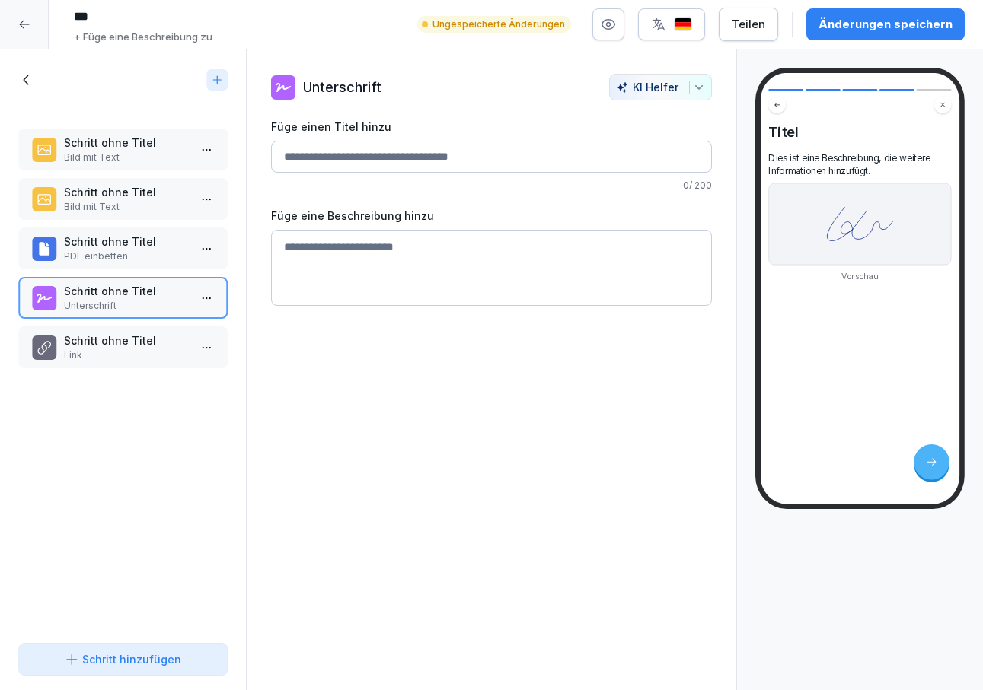
click at [93, 136] on p "Schritt ohne Titel" at bounding box center [126, 143] width 124 height 16
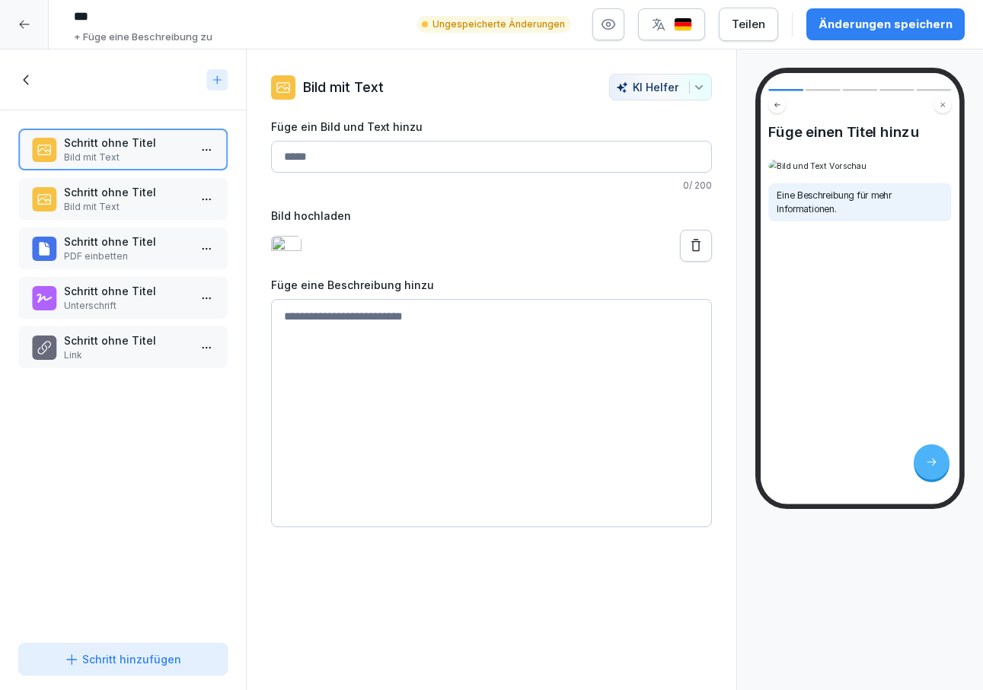
click at [95, 191] on p "Schritt ohne Titel" at bounding box center [126, 192] width 124 height 16
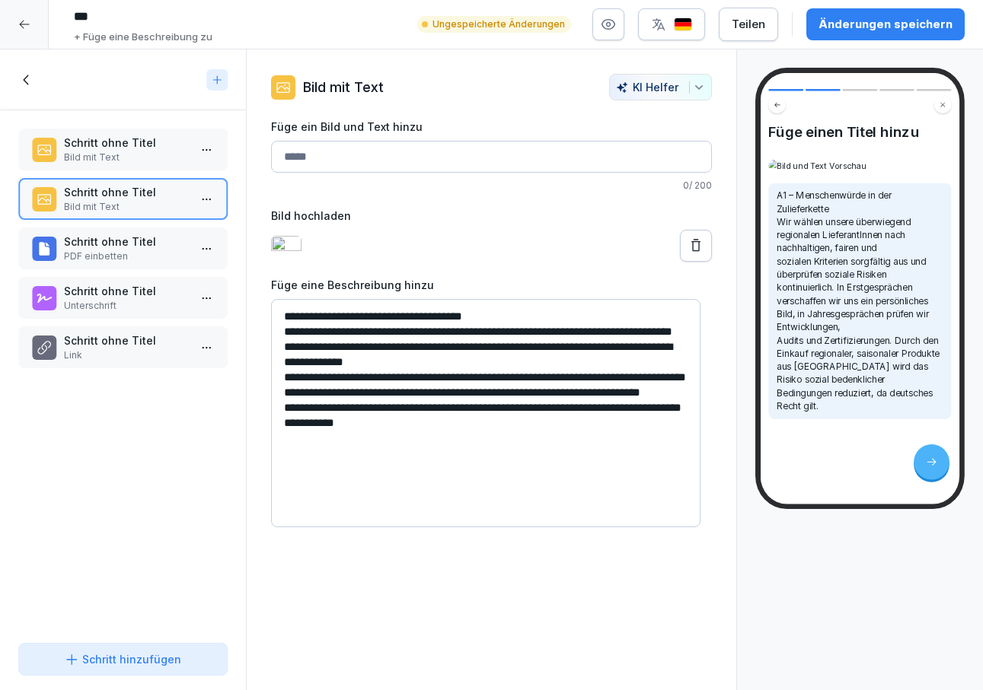
click at [157, 666] on div "Schritt hinzufügen" at bounding box center [122, 660] width 117 height 16
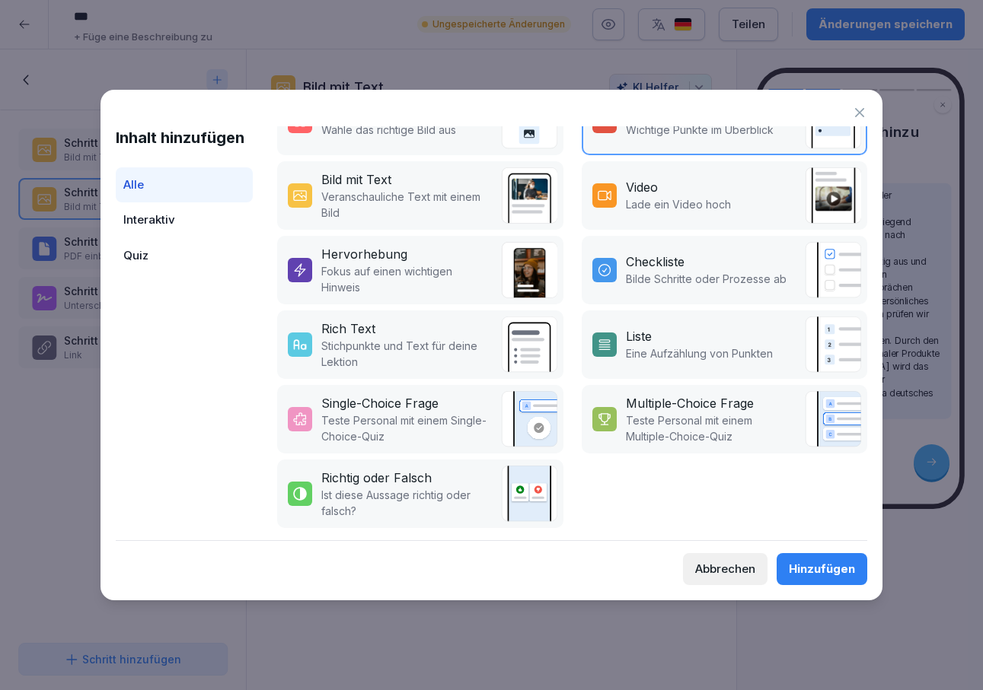
scroll to position [275, 0]
click at [721, 413] on p "Teste Personal mit einem Multiple-Choice-Quiz" at bounding box center [711, 429] width 171 height 32
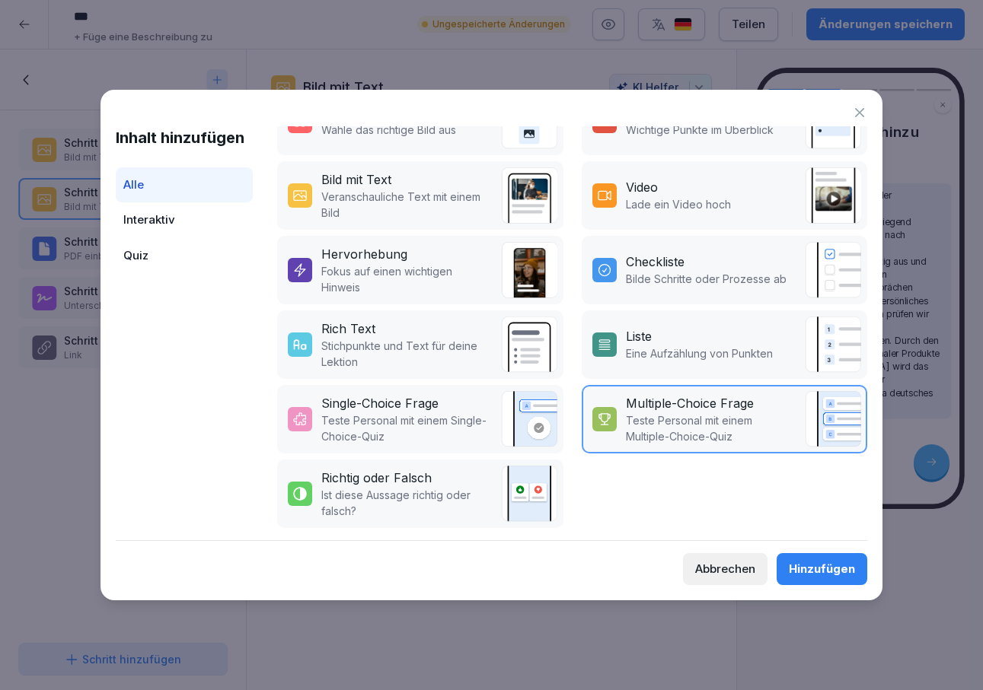
click at [848, 569] on div "Hinzufügen" at bounding box center [822, 569] width 66 height 17
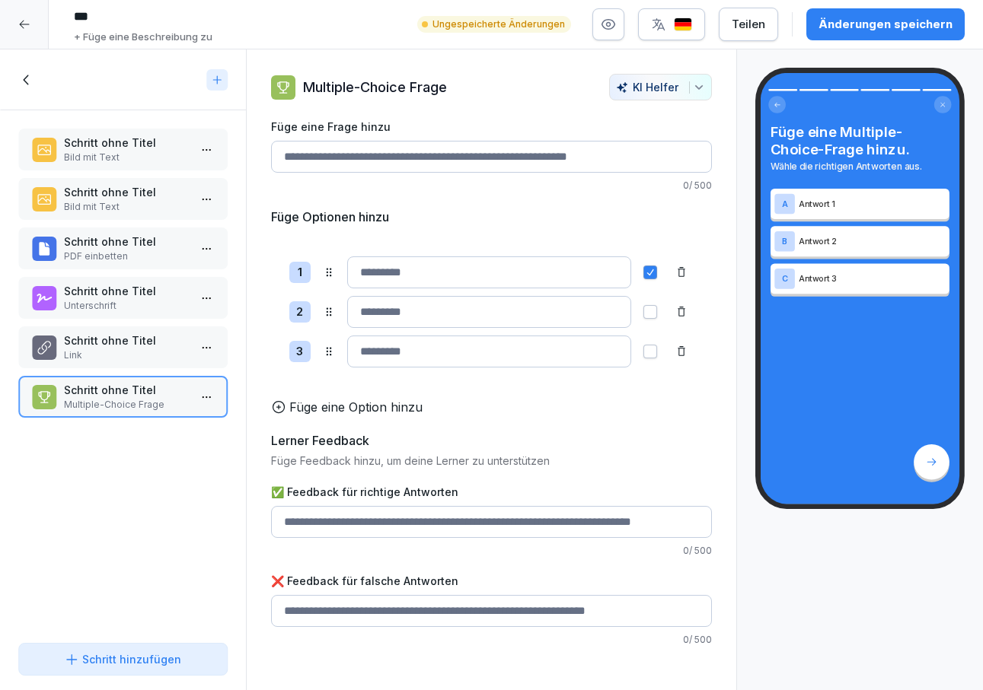
click at [299, 162] on input "Füge eine Frage hinzu" at bounding box center [492, 157] width 442 height 32
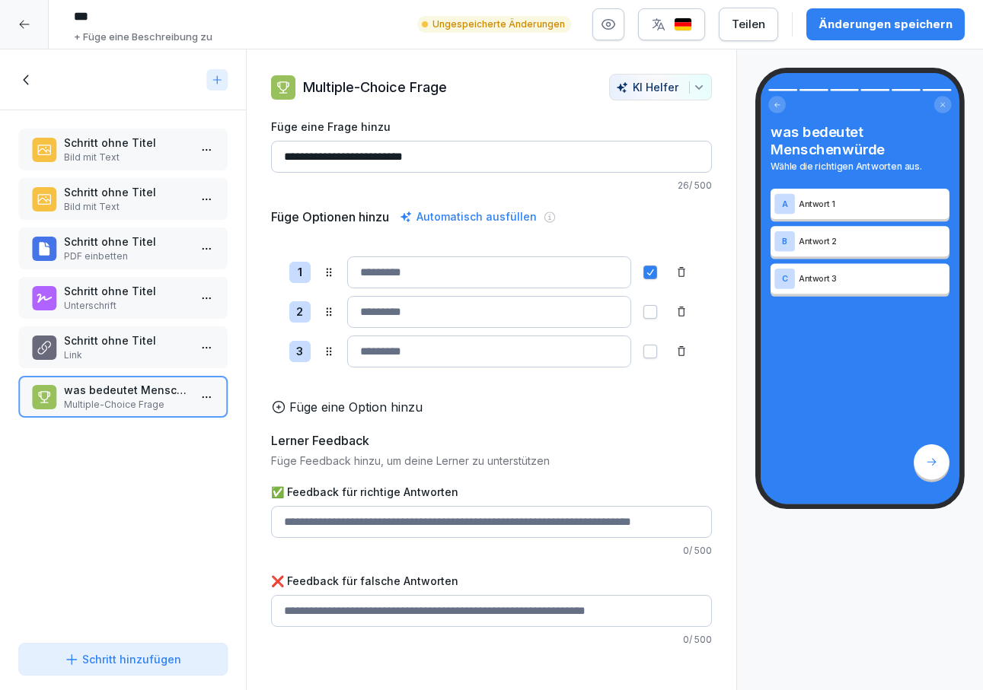
type input "**********"
click at [482, 218] on div "Automatisch ausfüllen" at bounding box center [468, 217] width 143 height 18
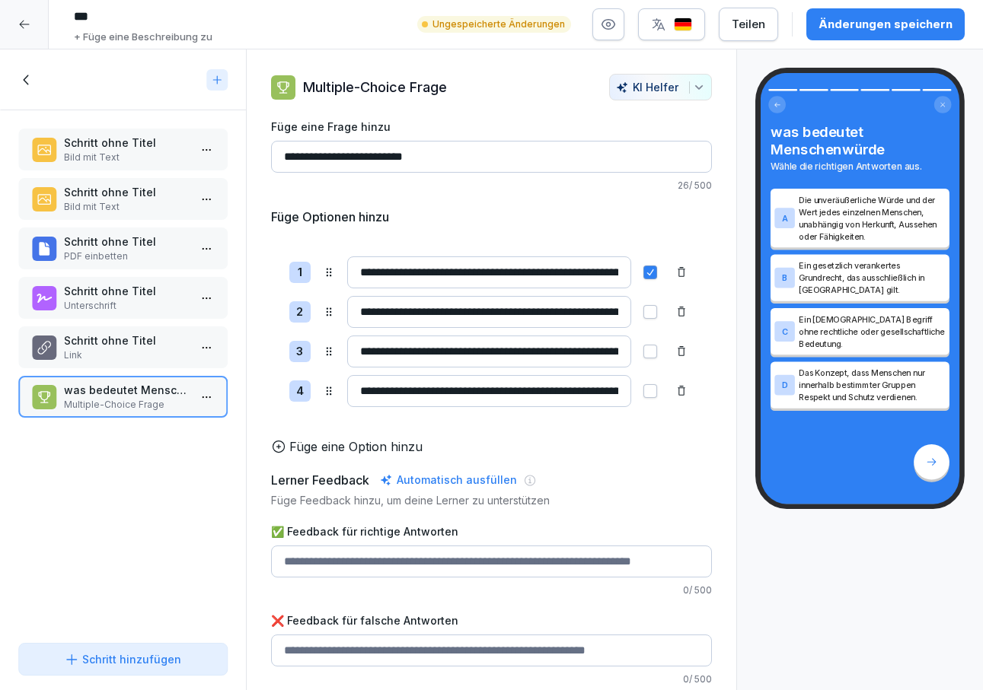
click at [109, 203] on p "Bild mit Text" at bounding box center [126, 207] width 124 height 14
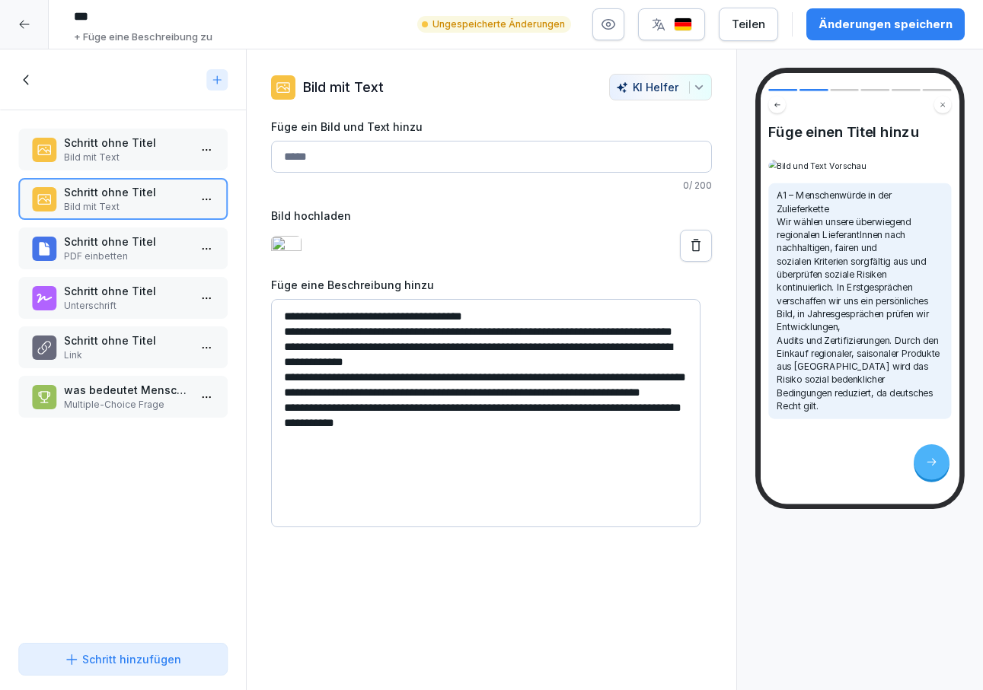
click at [117, 149] on p "Schritt ohne Titel" at bounding box center [126, 143] width 124 height 16
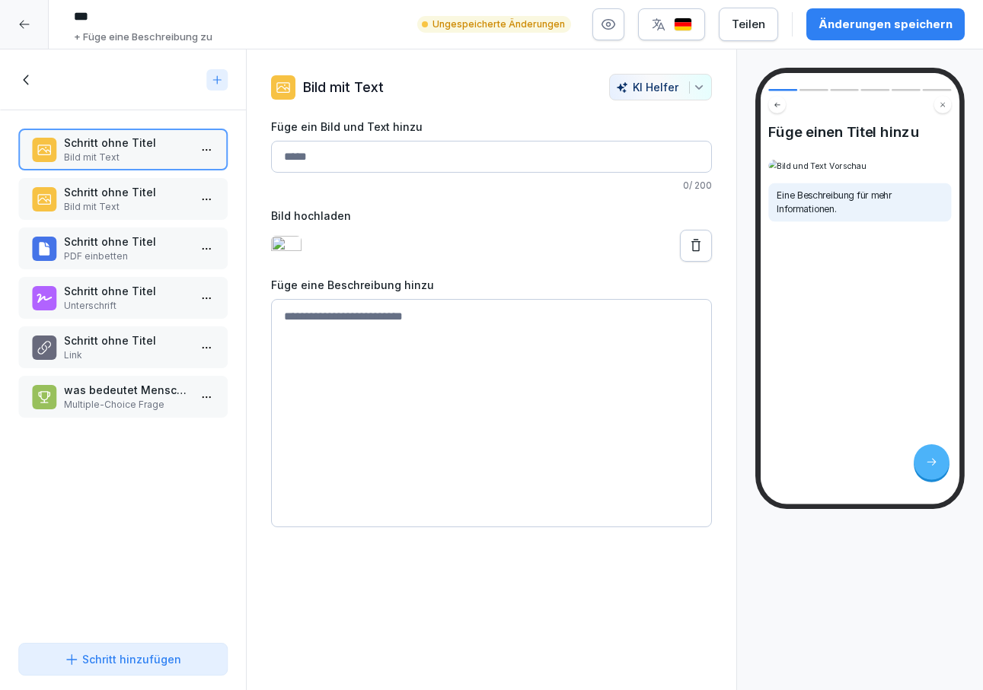
click at [897, 21] on div "Änderungen speichern" at bounding box center [885, 24] width 134 height 17
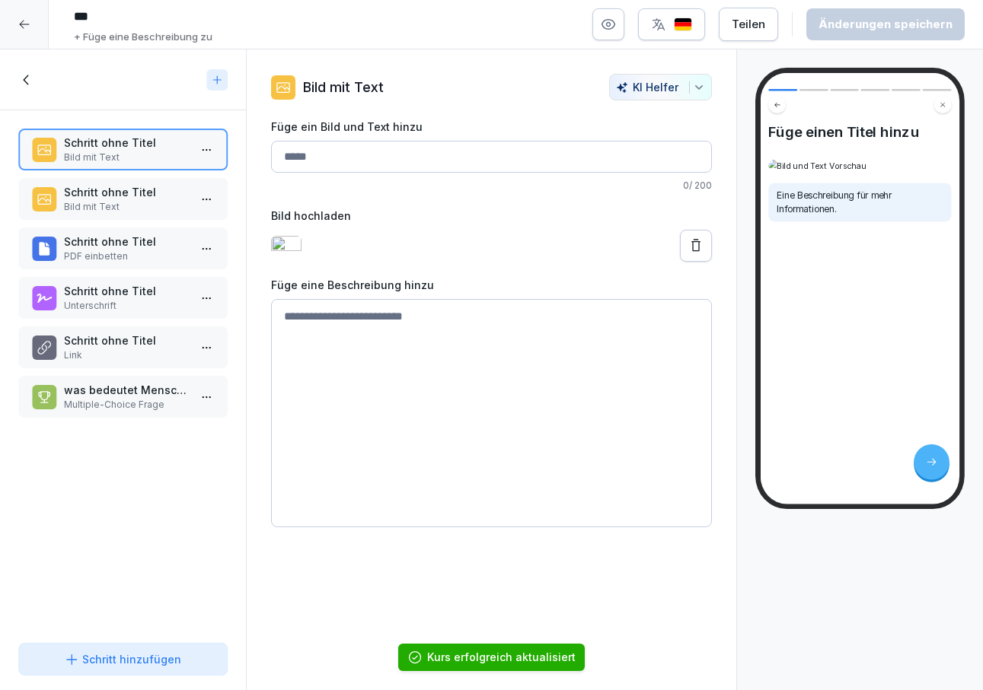
click at [20, 25] on icon at bounding box center [24, 25] width 10 height 8
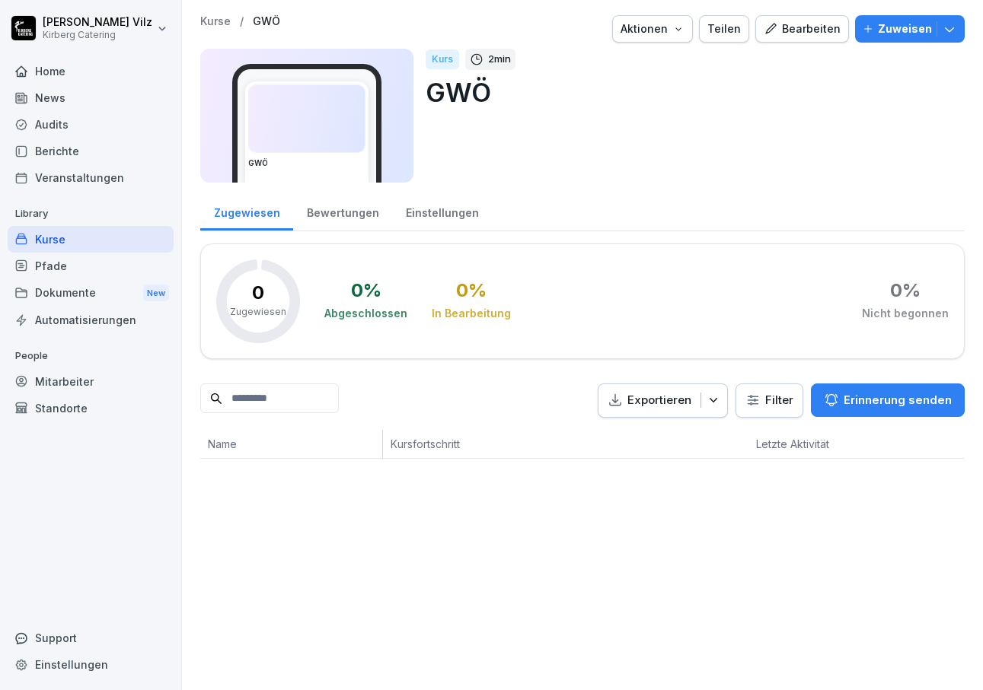
click at [64, 294] on div "Dokumente New" at bounding box center [91, 293] width 166 height 28
